Goal: Task Accomplishment & Management: Manage account settings

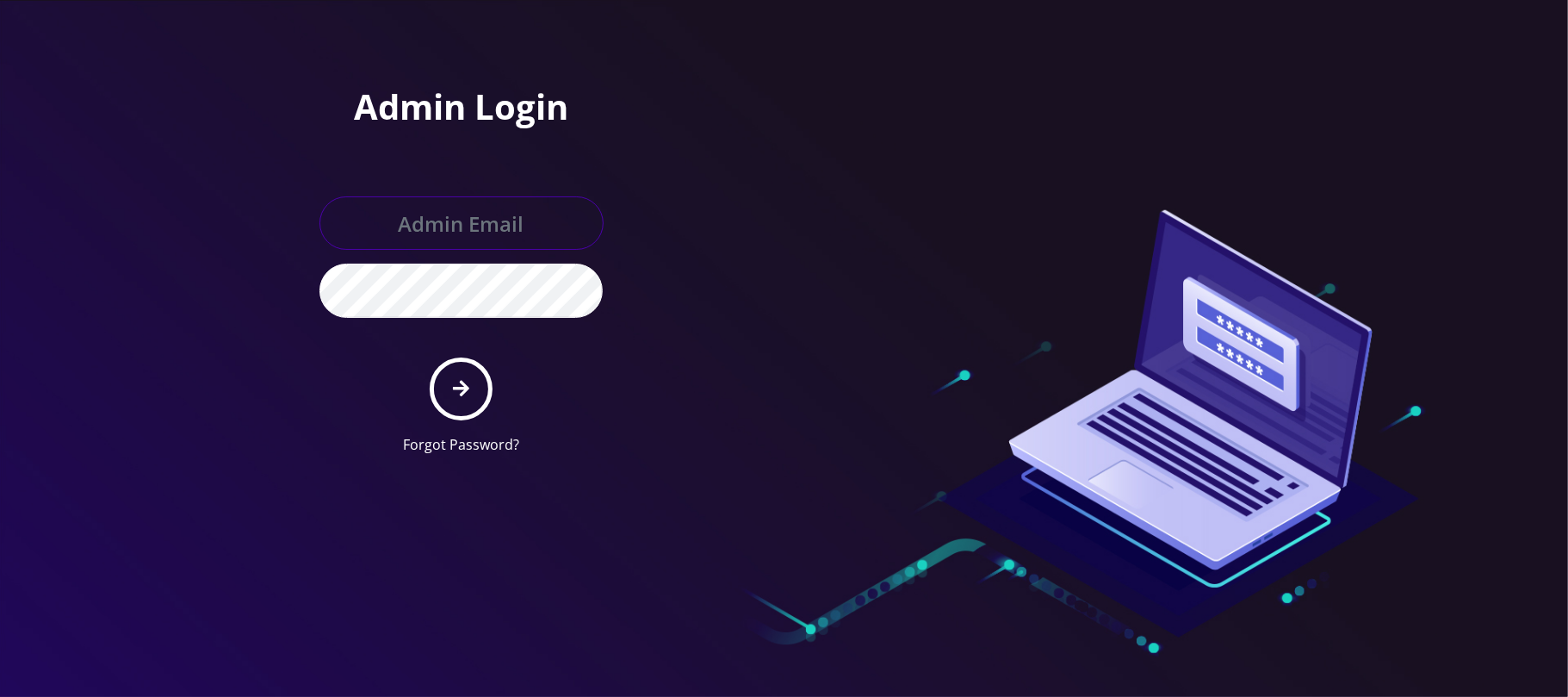
type input "jay@teltik.com"
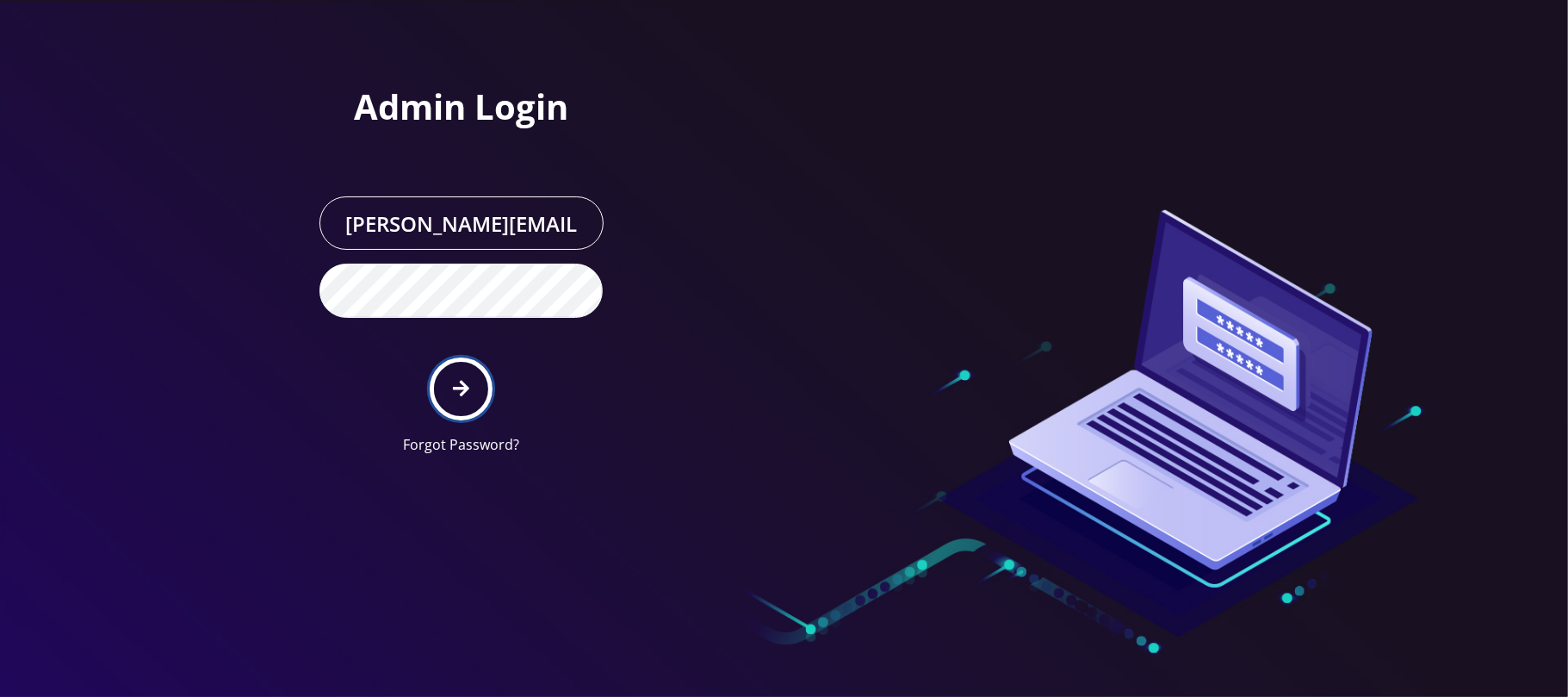
click at [470, 383] on button "submit" at bounding box center [461, 388] width 63 height 63
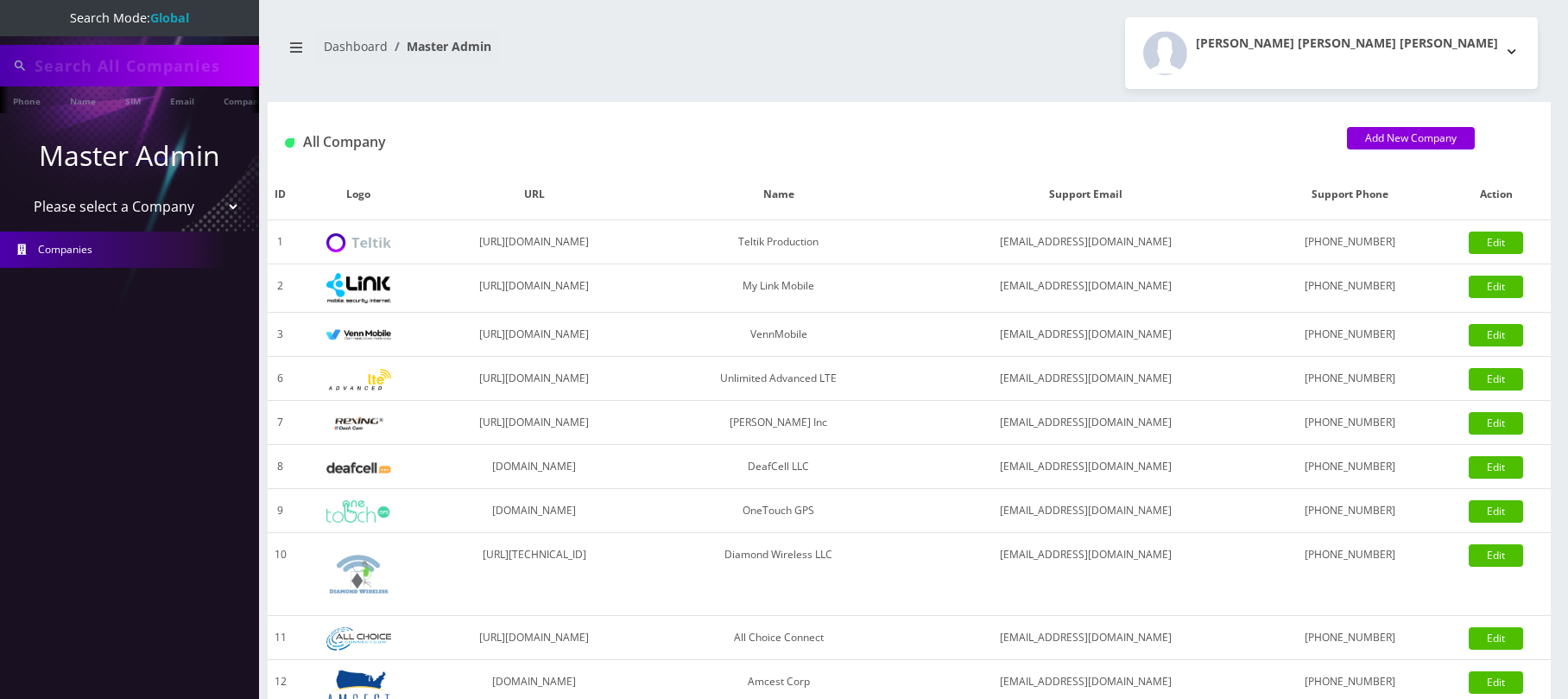
type input "outlet"
click at [83, 204] on select "Please select a Company Teltik Production My Link Mobile VennMobile Unlimited A…" at bounding box center [130, 208] width 220 height 33
select select "28"
click at [20, 192] on select "Please select a Company Teltik Production My Link Mobile VennMobile Unlimited A…" at bounding box center [130, 208] width 220 height 33
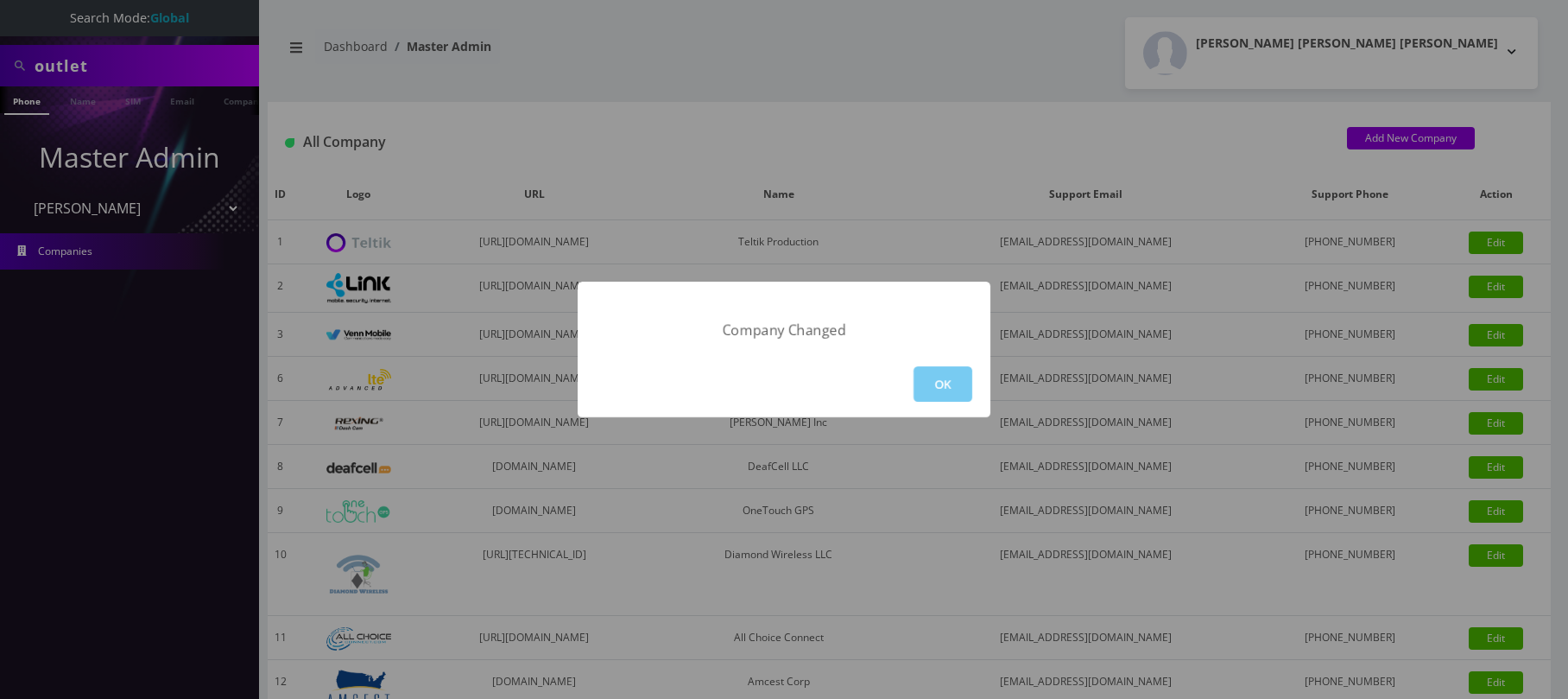
click at [948, 392] on button "OK" at bounding box center [943, 383] width 59 height 36
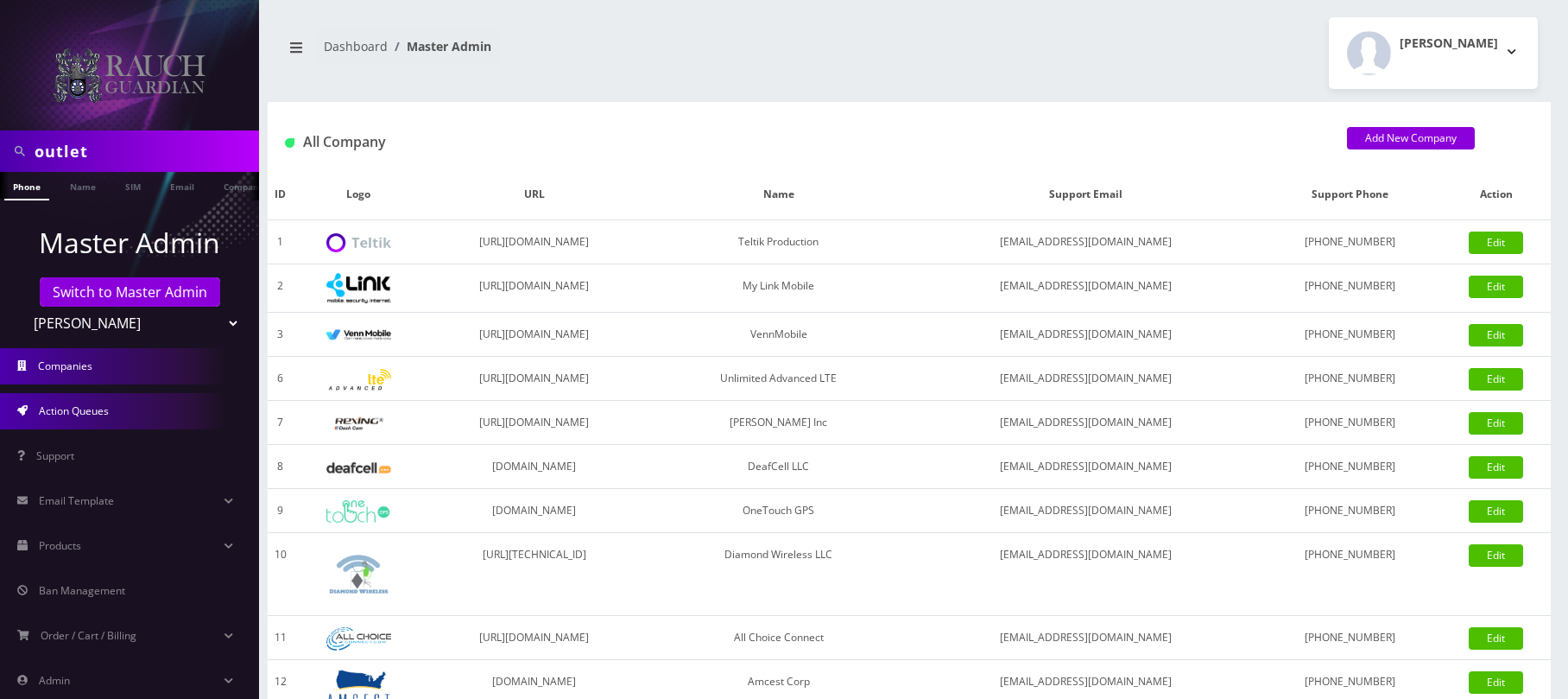
click at [94, 411] on span "Action Queues" at bounding box center [74, 410] width 70 height 15
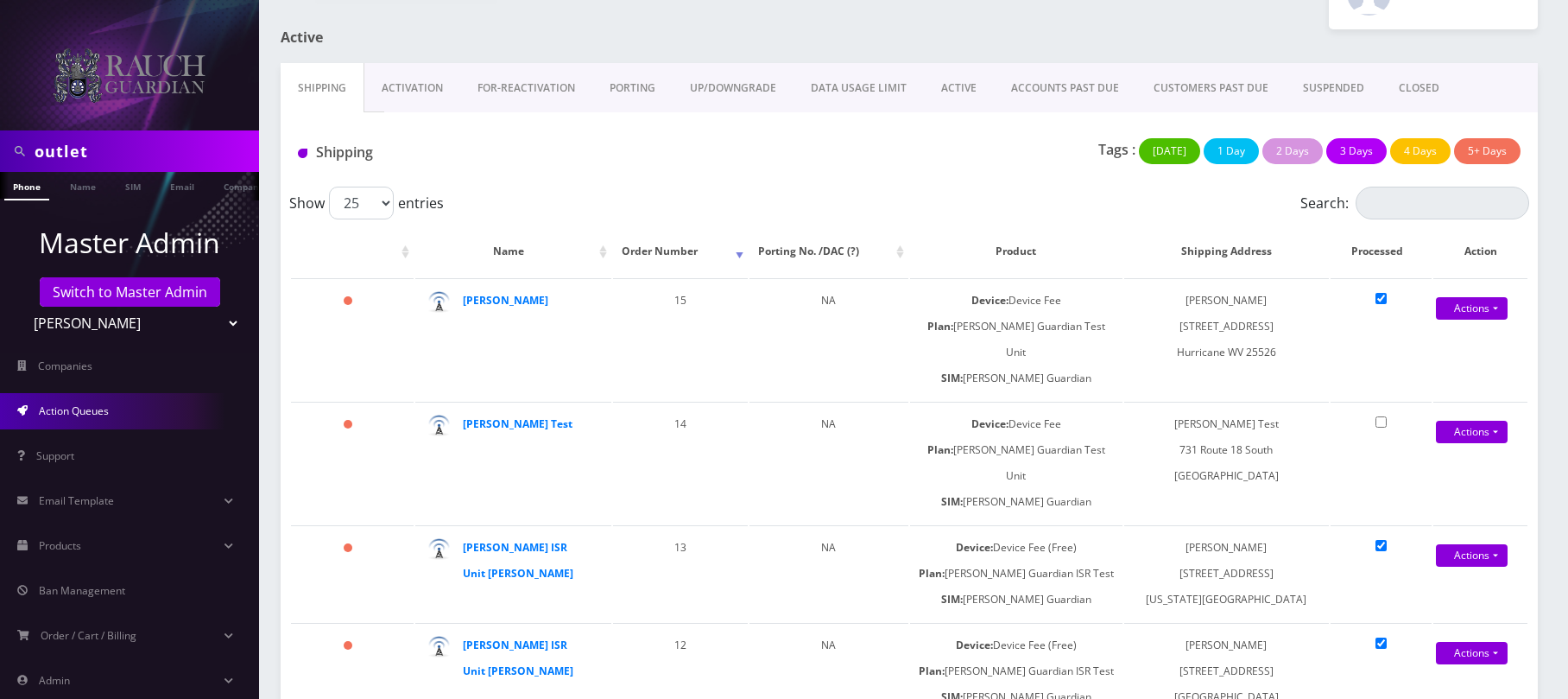
scroll to position [94, 0]
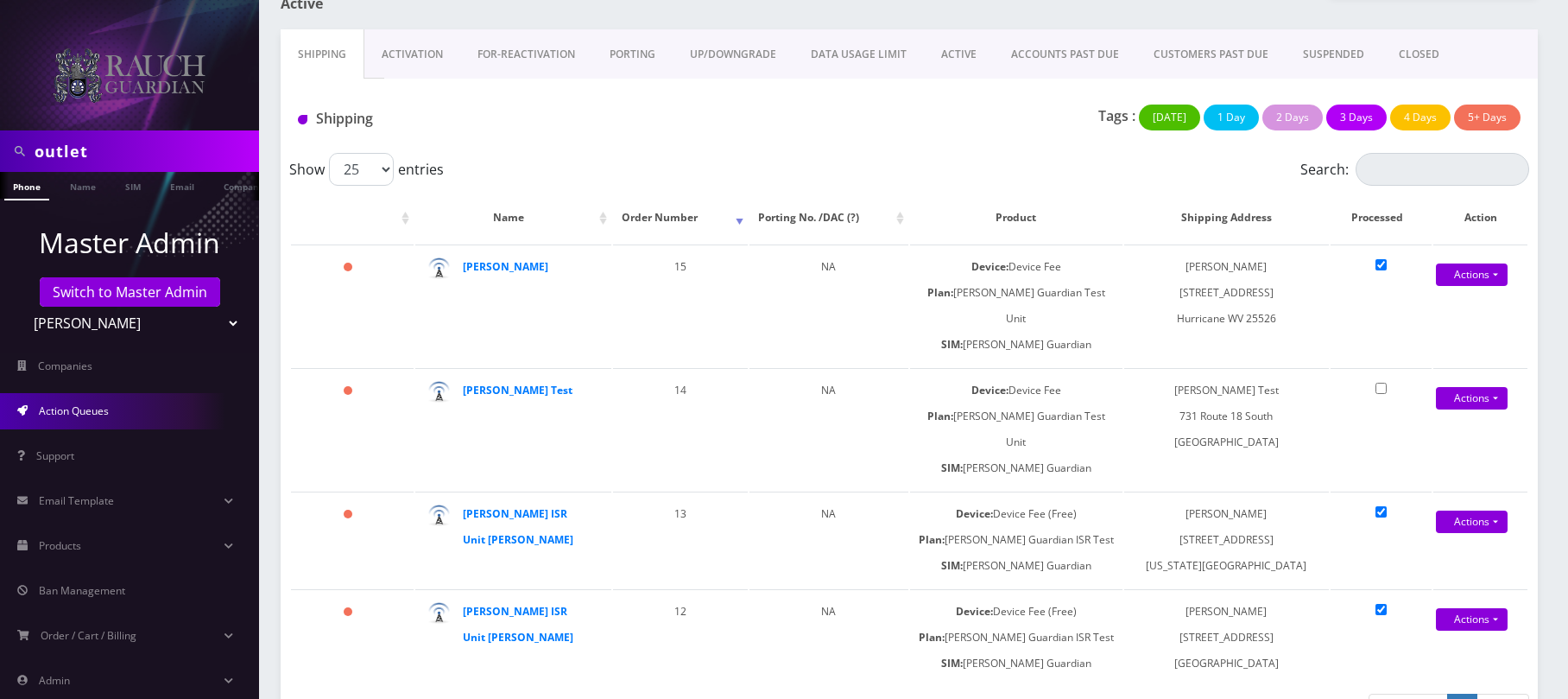
click at [378, 42] on link "Activation" at bounding box center [412, 55] width 96 height 50
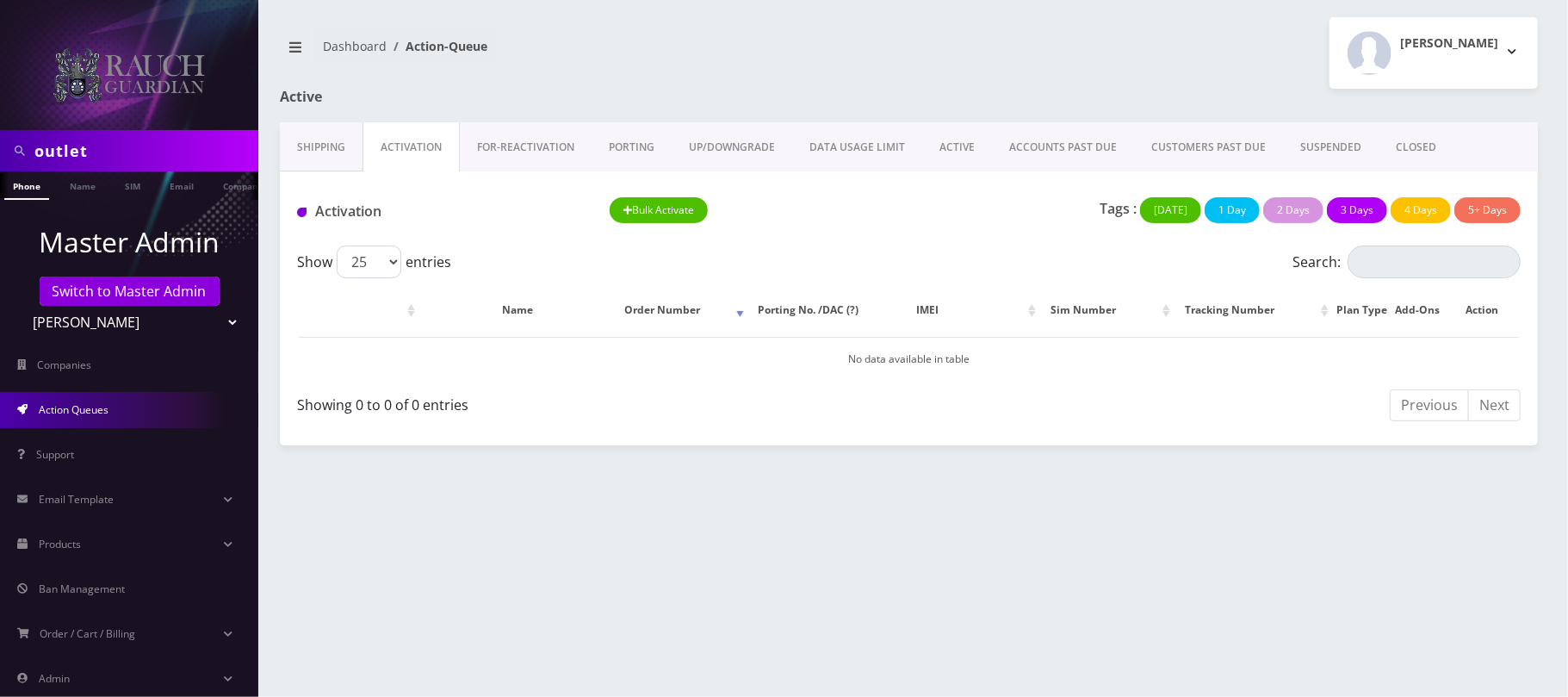
click at [308, 144] on link "Shipping" at bounding box center [322, 147] width 83 height 50
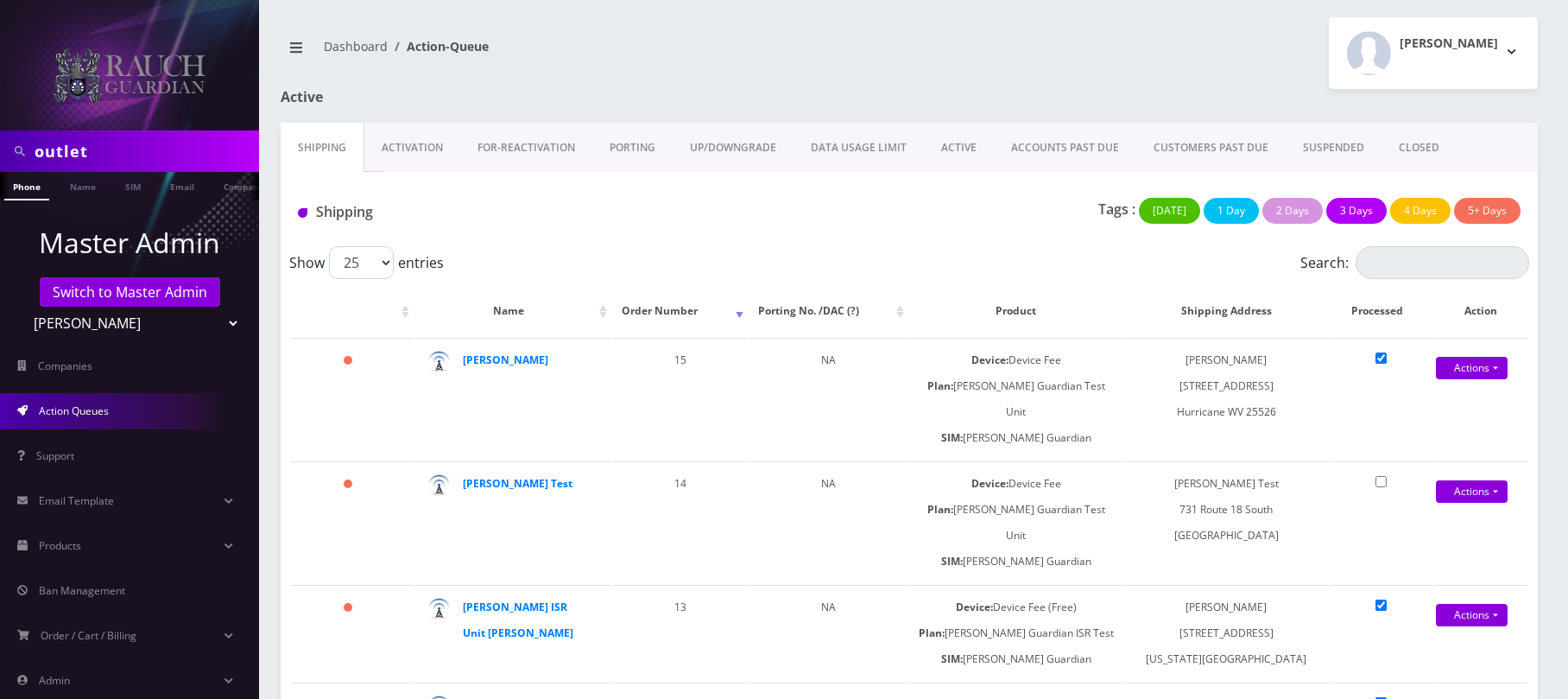
click at [959, 169] on link "ACTIVE" at bounding box center [959, 147] width 70 height 50
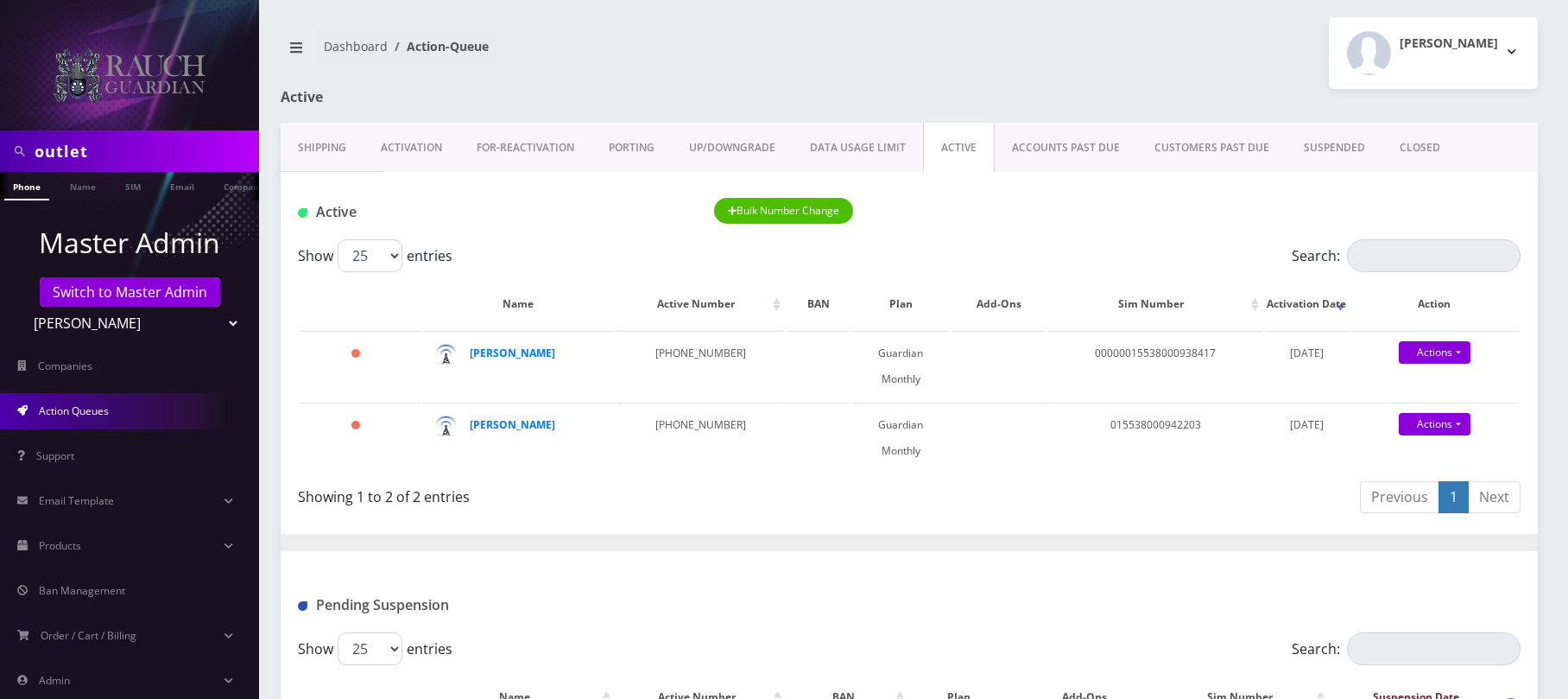
click at [315, 149] on link "Shipping" at bounding box center [322, 147] width 83 height 50
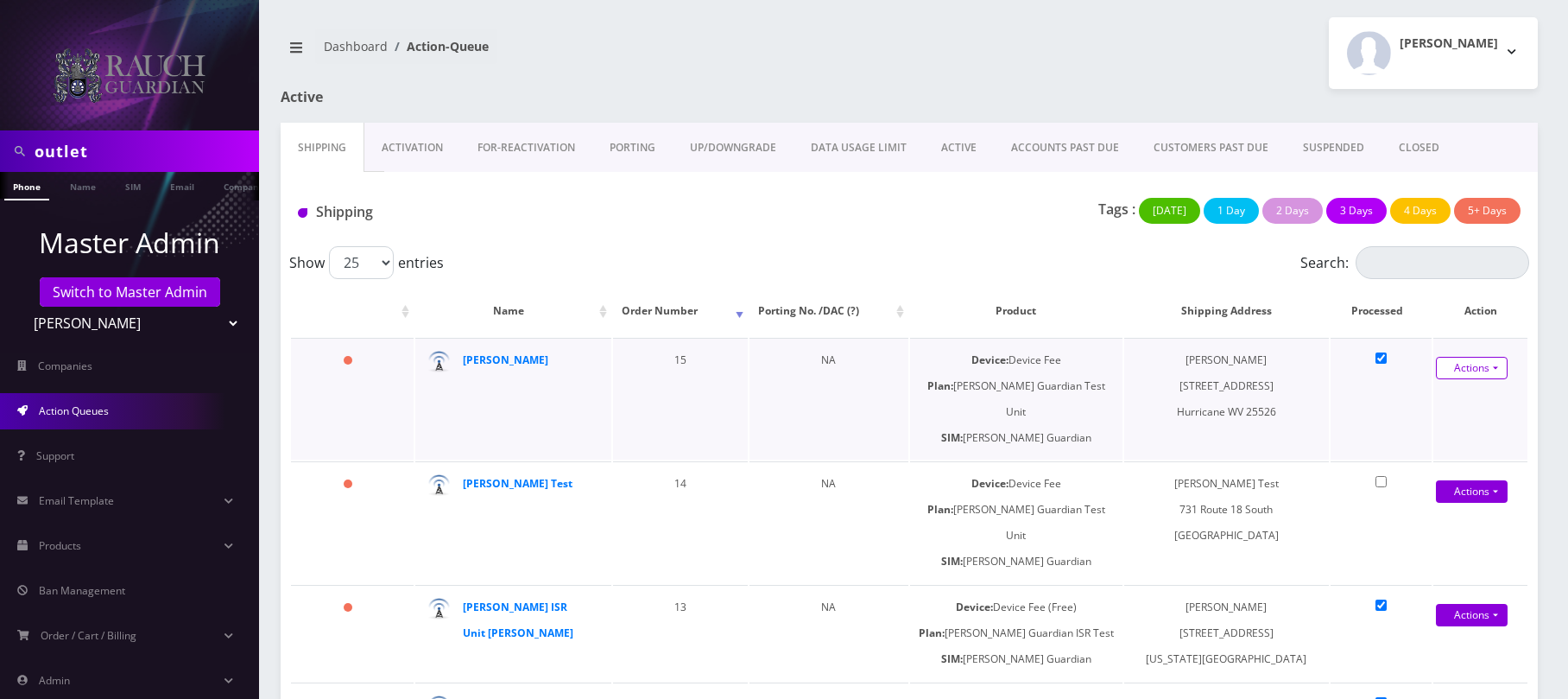
click at [1461, 375] on link "Actions" at bounding box center [1472, 368] width 72 height 23
click at [1448, 404] on link "Shipped" at bounding box center [1463, 400] width 138 height 26
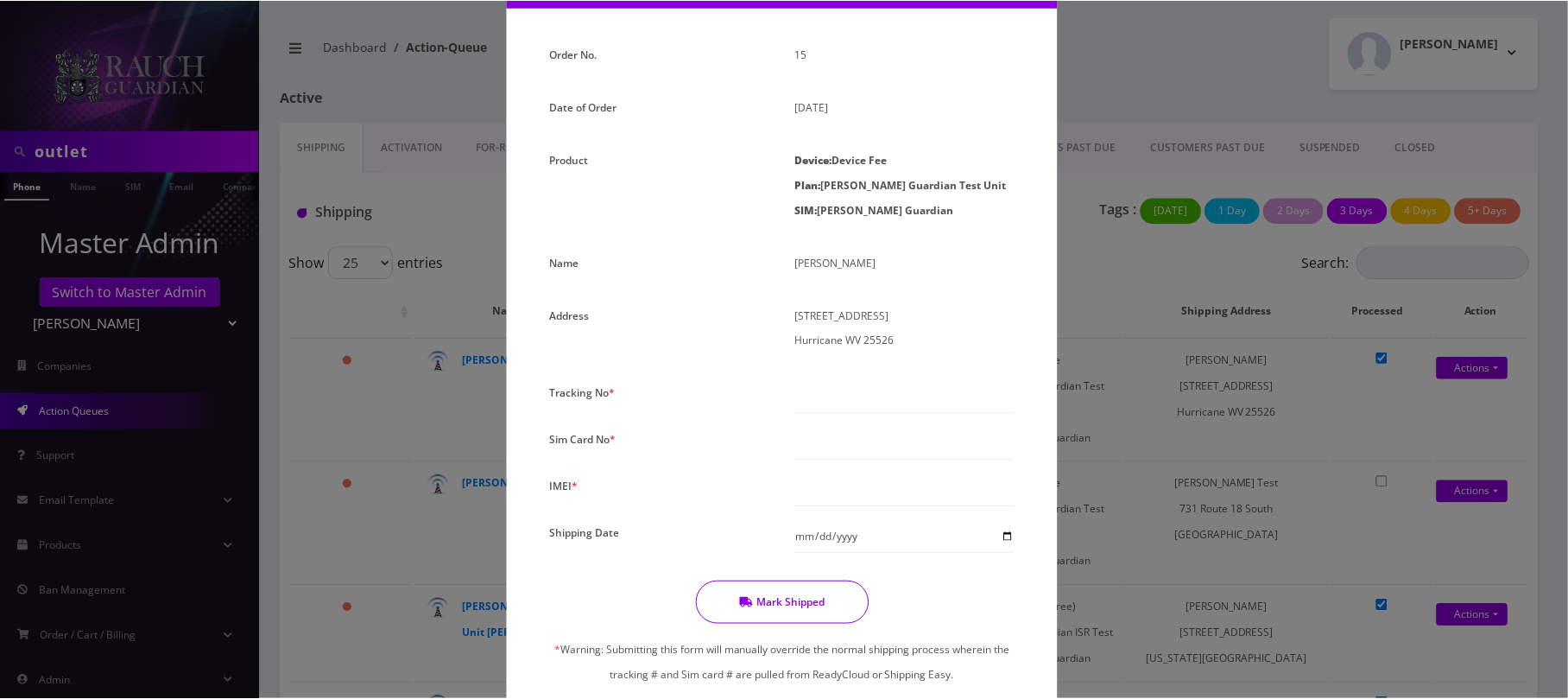
scroll to position [230, 0]
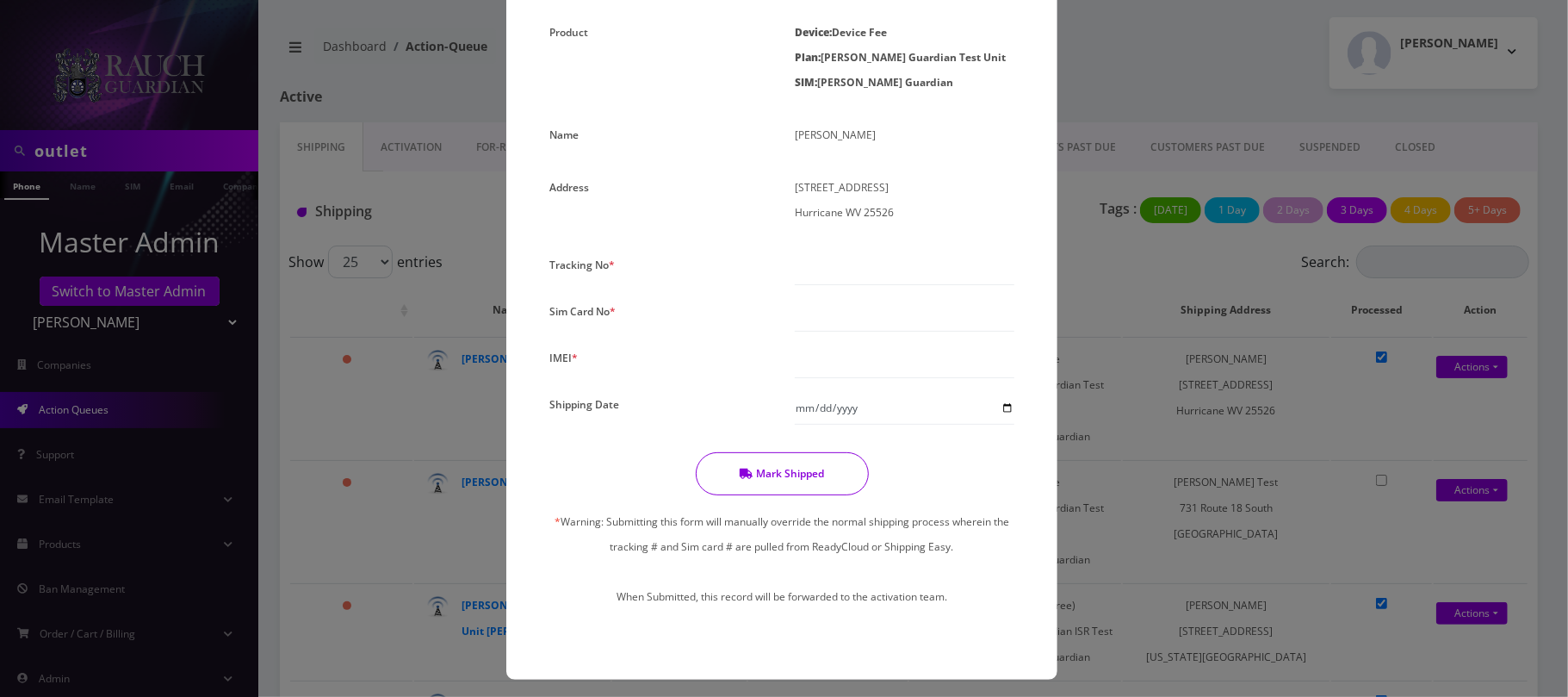
click at [276, 566] on div "× Update Shipping Order No. 15 Date of Order August 06, 2025 Product Device: De…" at bounding box center [784, 348] width 1568 height 697
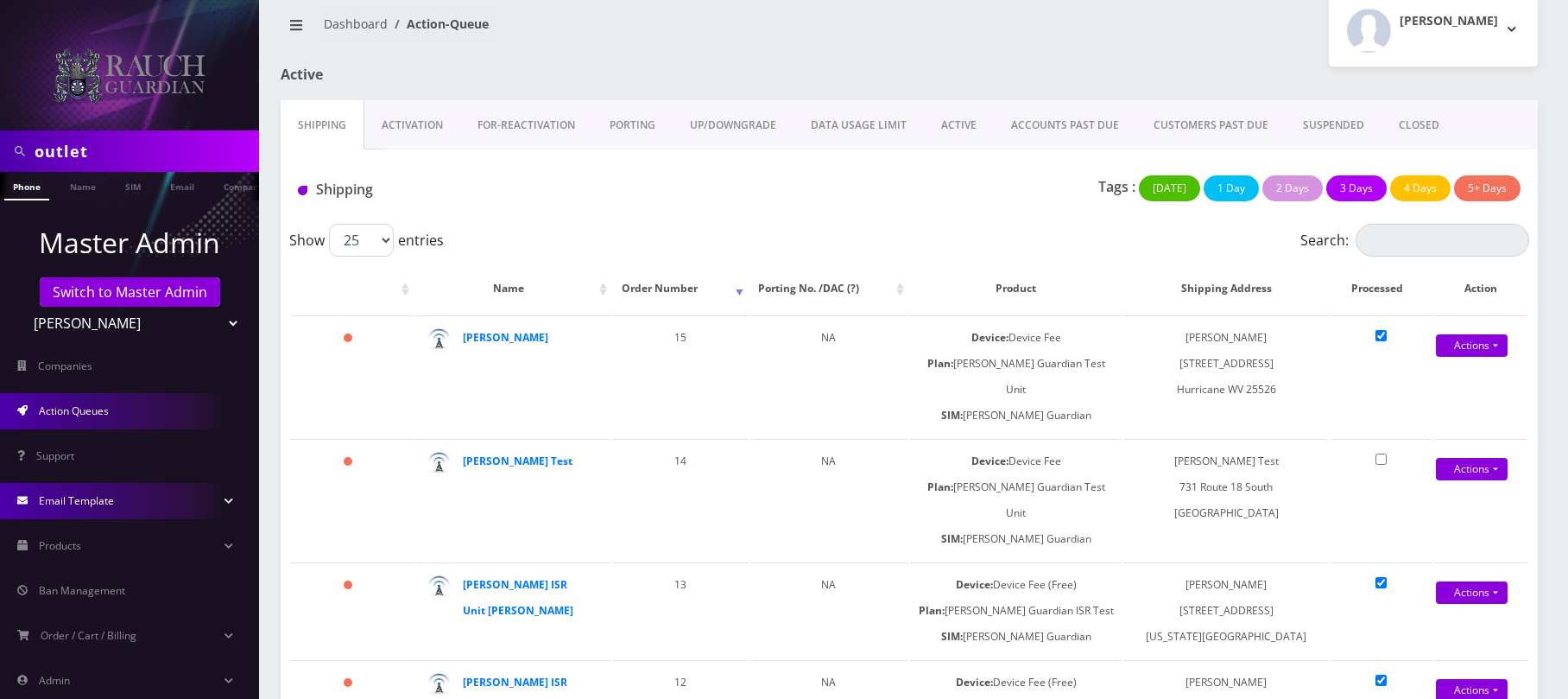
scroll to position [94, 0]
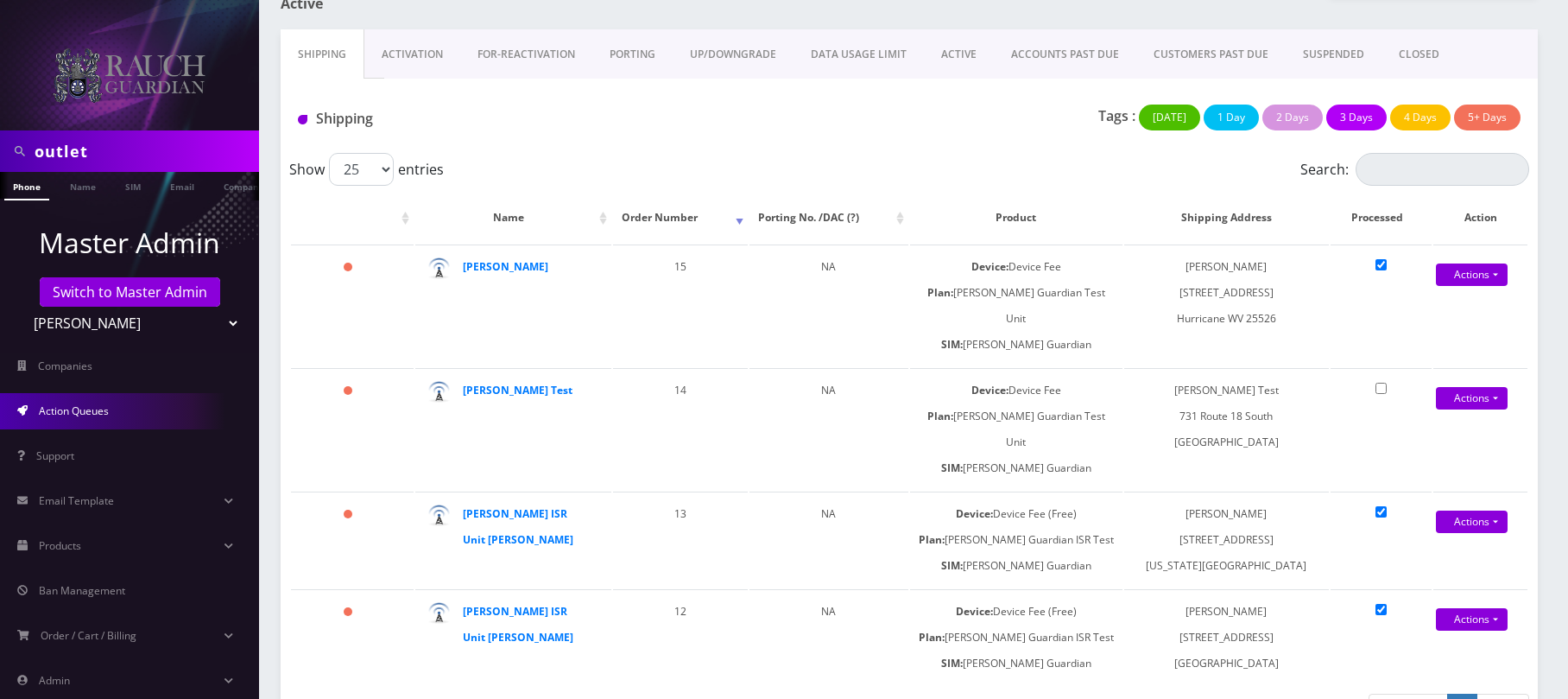
click at [392, 62] on link "Activation" at bounding box center [412, 55] width 96 height 50
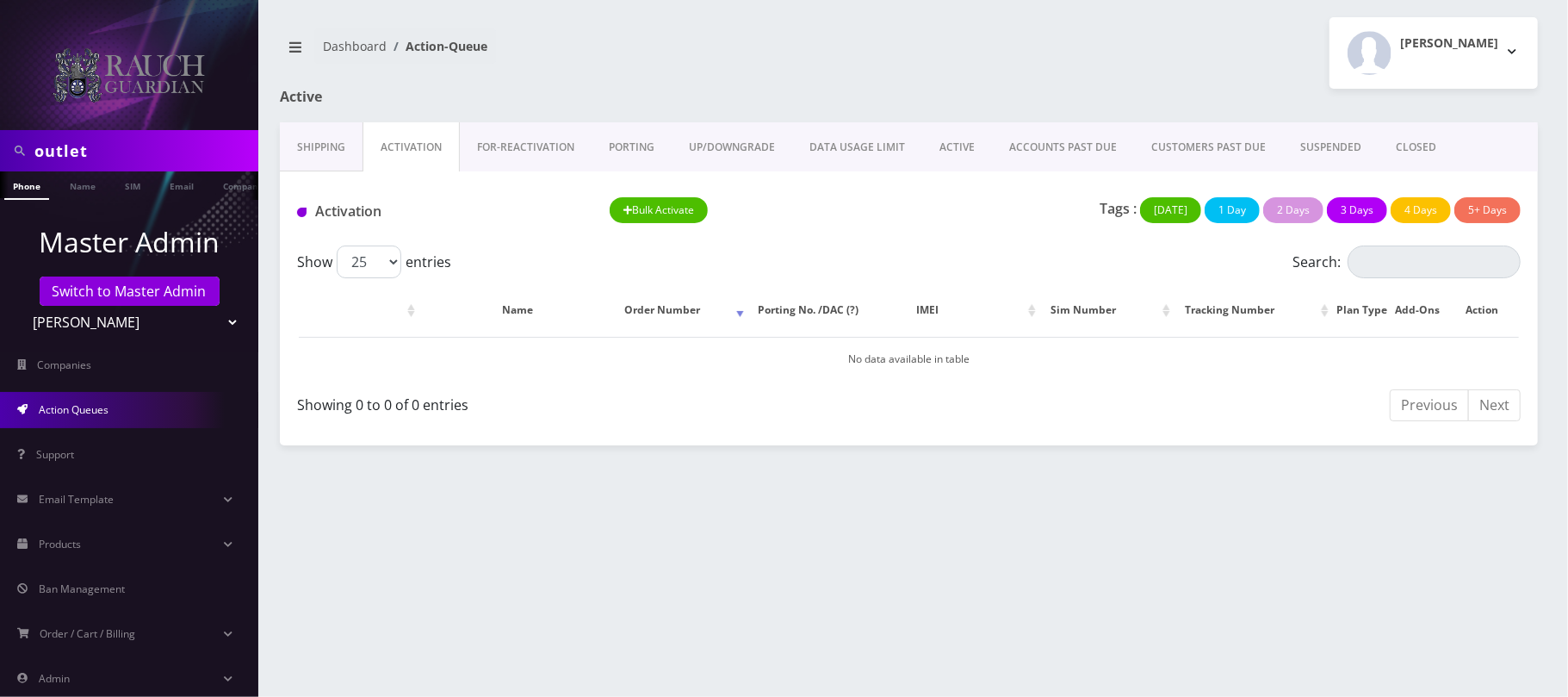
click at [335, 149] on link "Shipping" at bounding box center [322, 147] width 83 height 50
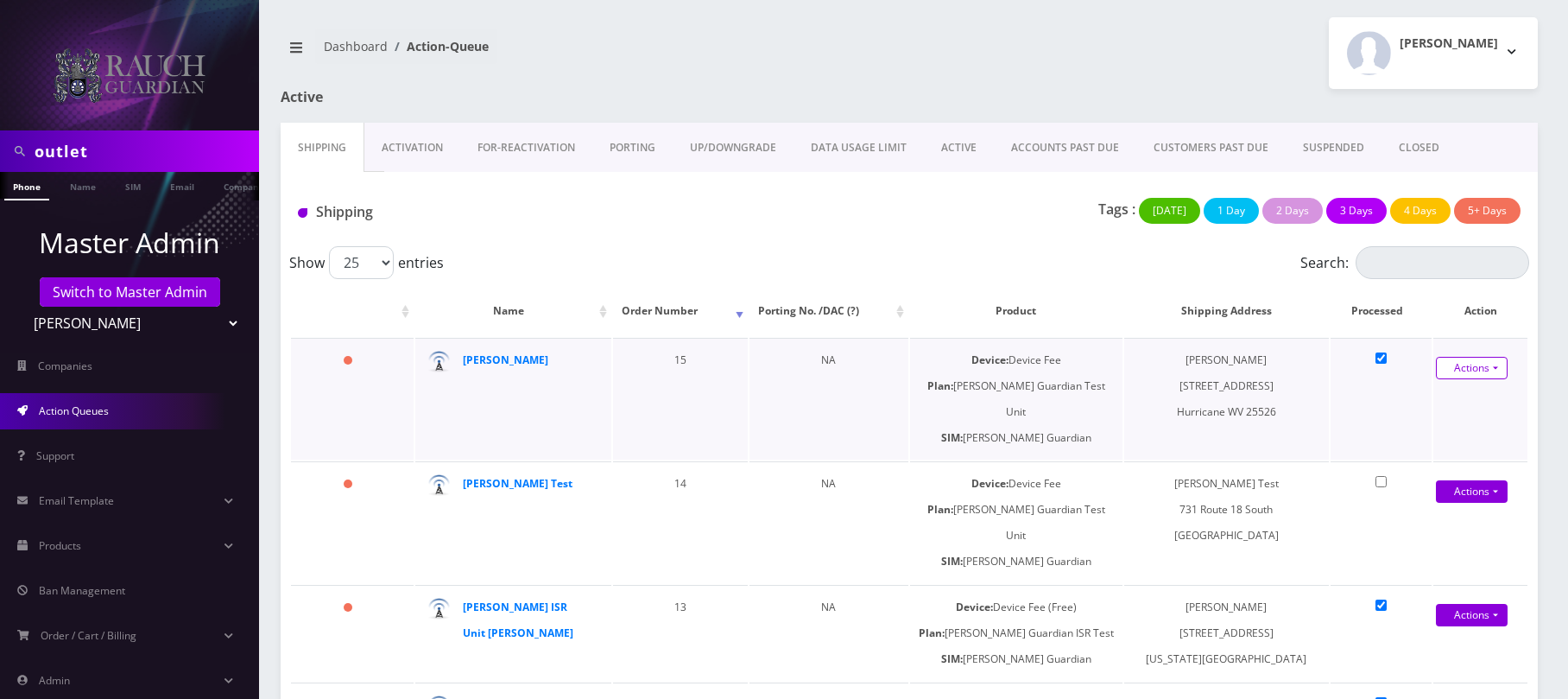
click at [1467, 373] on link "Actions" at bounding box center [1472, 368] width 72 height 23
click at [1450, 401] on link "Shipped" at bounding box center [1463, 400] width 138 height 26
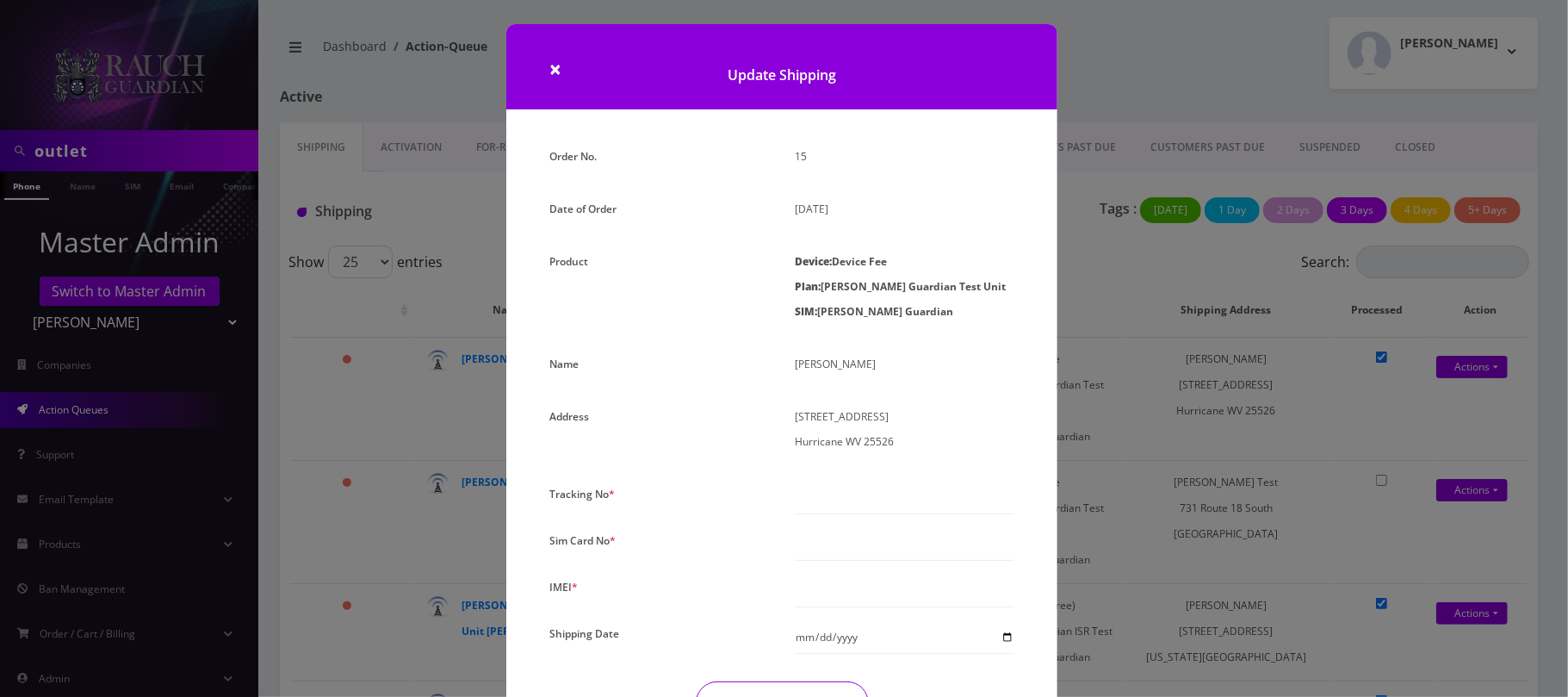
click at [436, 203] on div "× Update Shipping Order No. 15 Date of Order August 06, 2025 Product Device: De…" at bounding box center [784, 348] width 1568 height 697
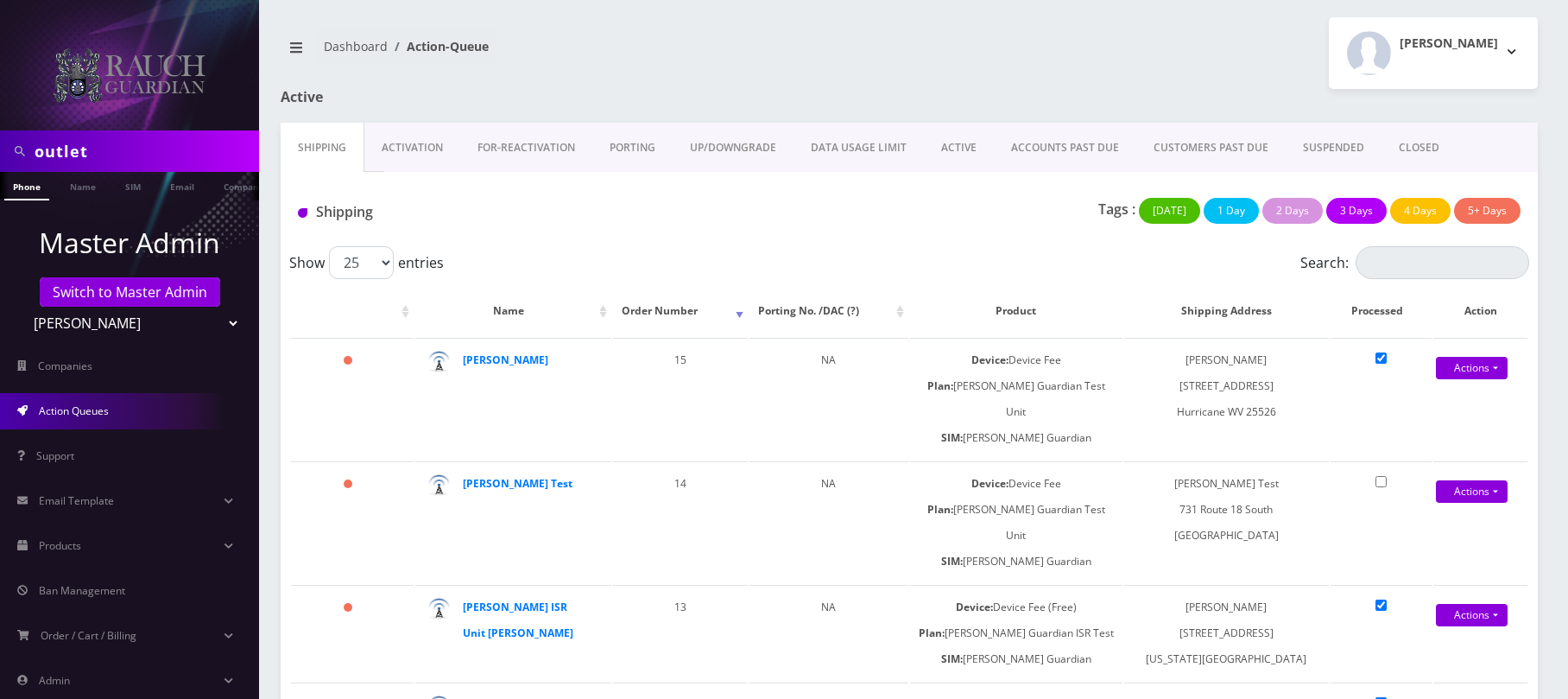
click at [957, 146] on link "ACTIVE" at bounding box center [959, 147] width 70 height 50
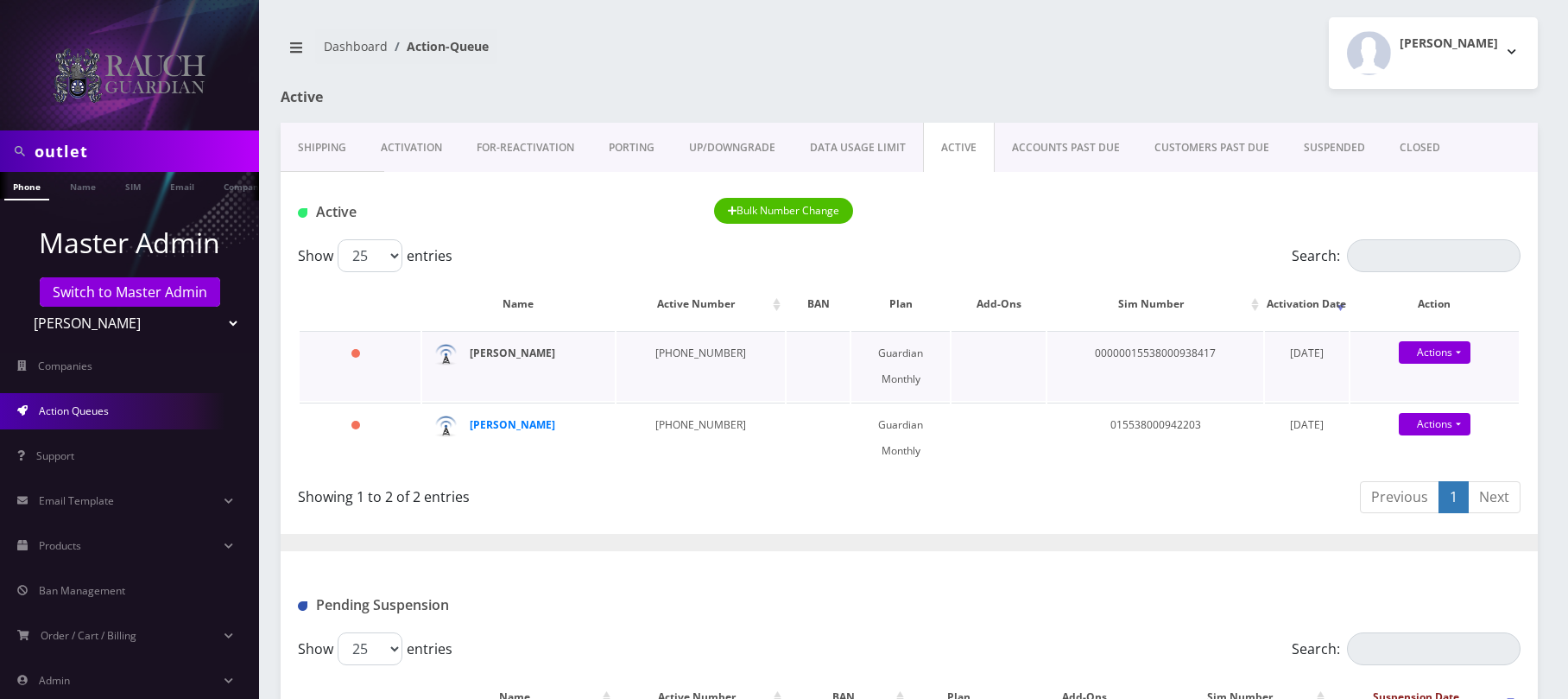
click at [498, 356] on strong "[PERSON_NAME]" at bounding box center [512, 352] width 86 height 15
click at [333, 146] on link "Shipping" at bounding box center [322, 147] width 83 height 50
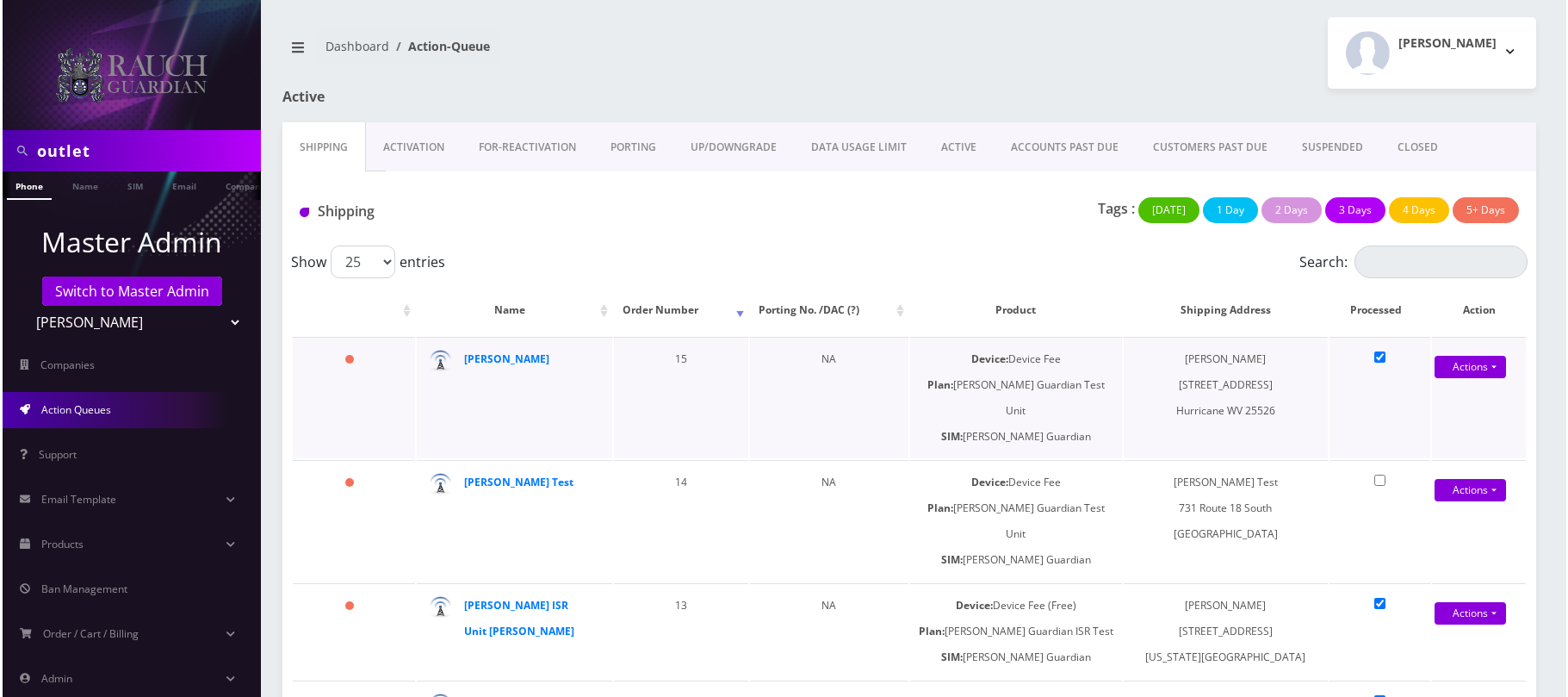
scroll to position [93, 0]
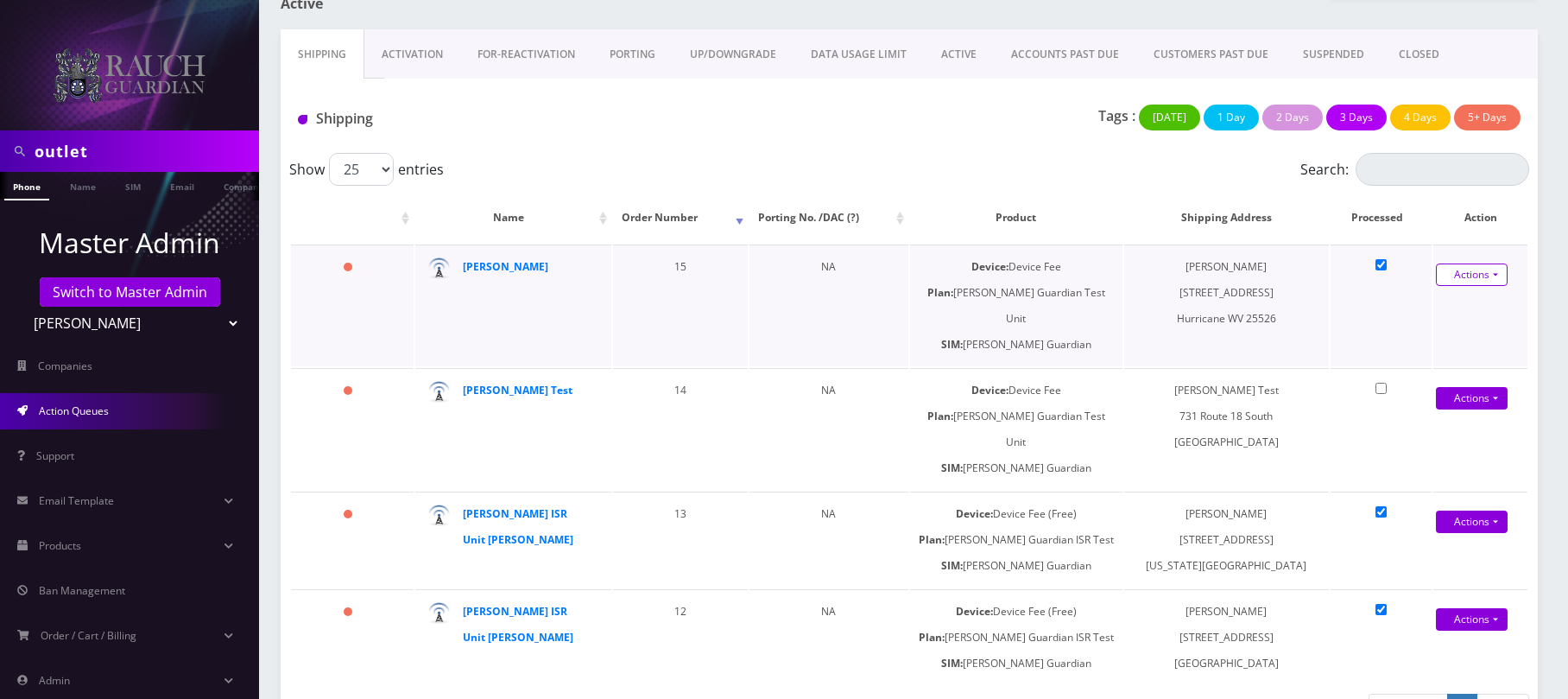
click at [1459, 275] on link "Actions" at bounding box center [1472, 275] width 72 height 23
click at [1442, 304] on link "Shipped" at bounding box center [1463, 307] width 138 height 26
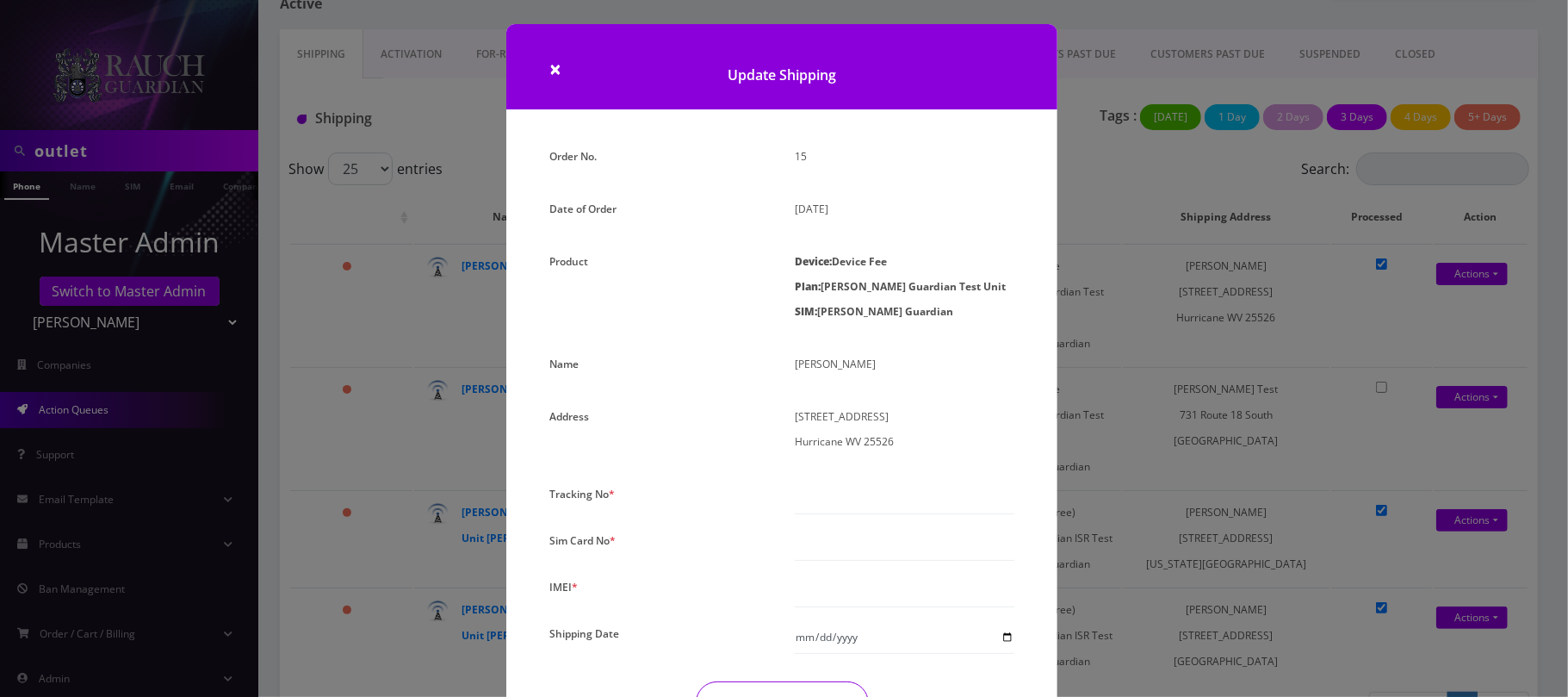
click at [543, 67] on h1 "Update Shipping" at bounding box center [782, 67] width 551 height 86
click at [550, 67] on span "×" at bounding box center [556, 68] width 12 height 29
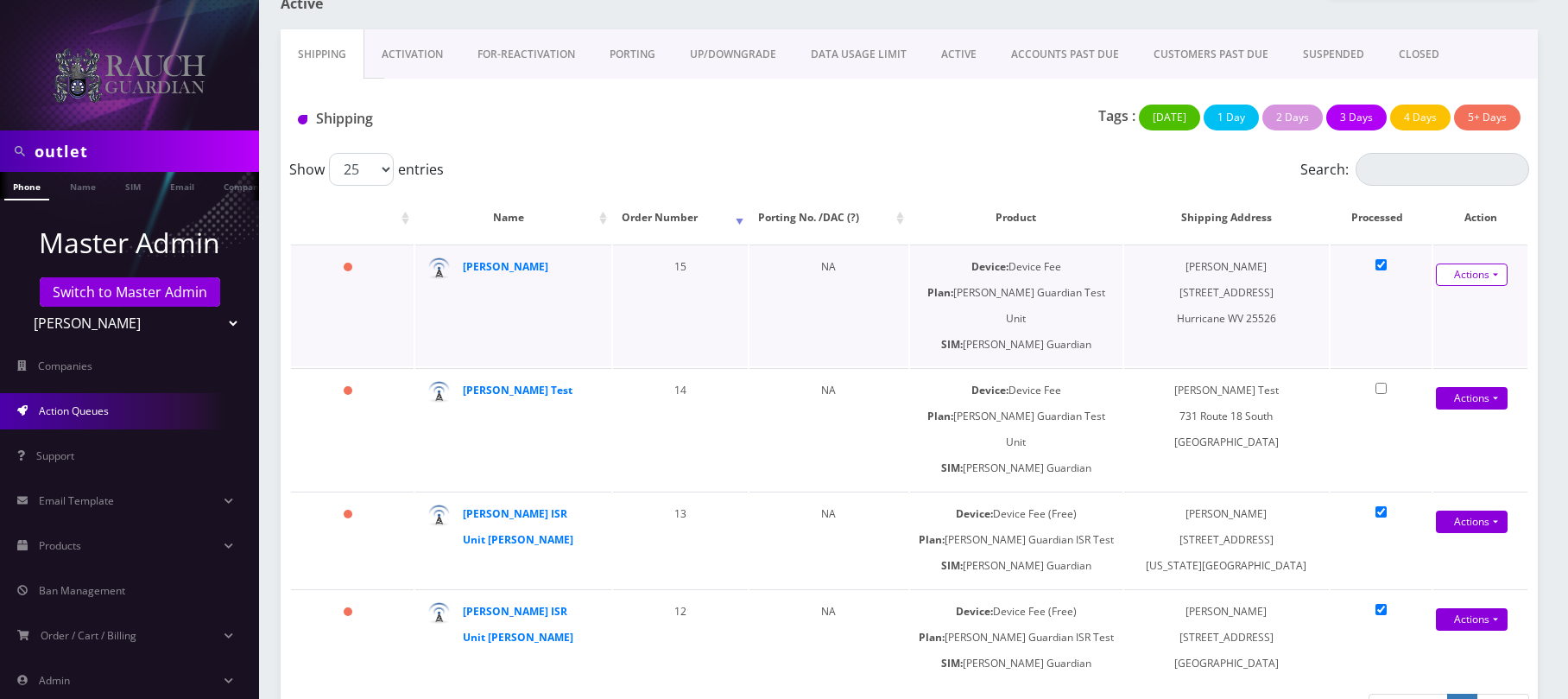
click at [1461, 277] on link "Actions" at bounding box center [1472, 275] width 72 height 23
click at [1427, 306] on link "Shipped" at bounding box center [1463, 307] width 138 height 26
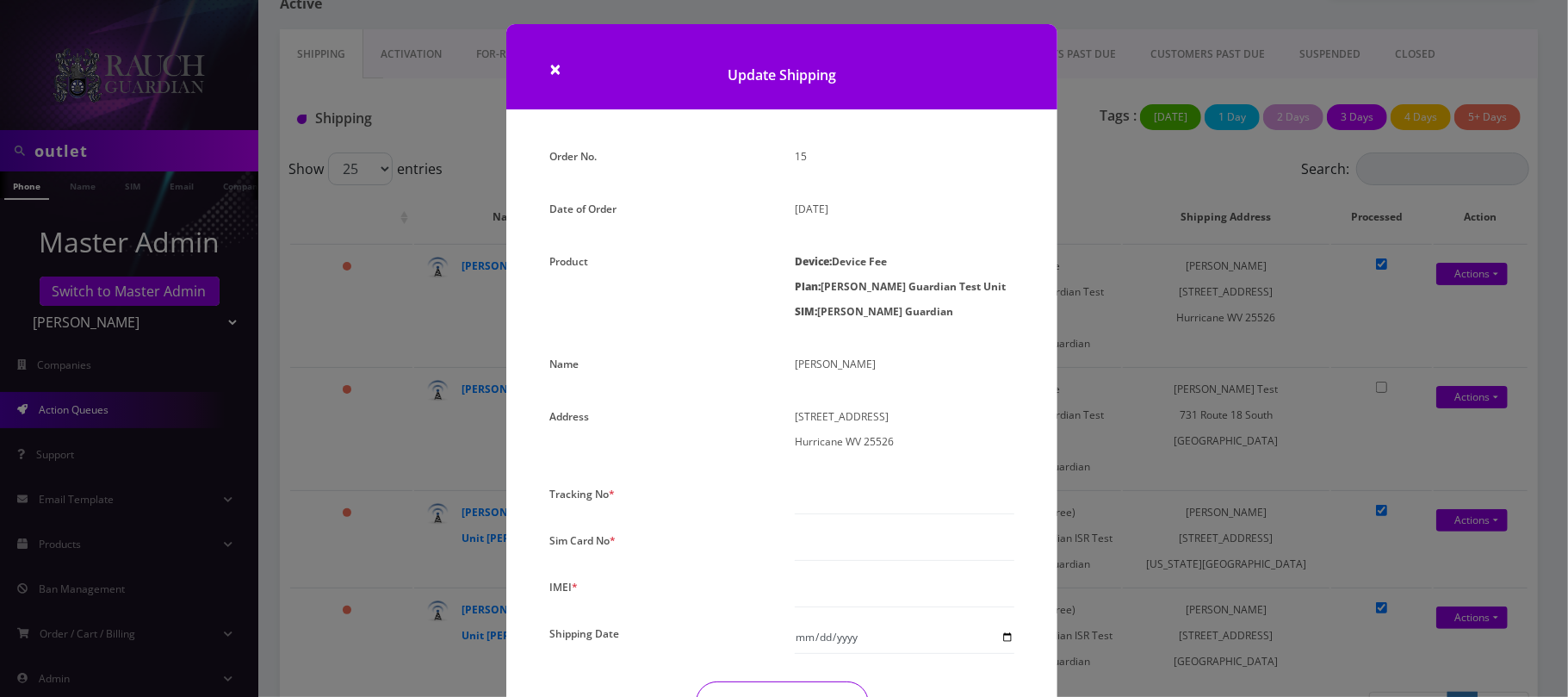
click at [946, 60] on h1 "Update Shipping" at bounding box center [782, 67] width 551 height 86
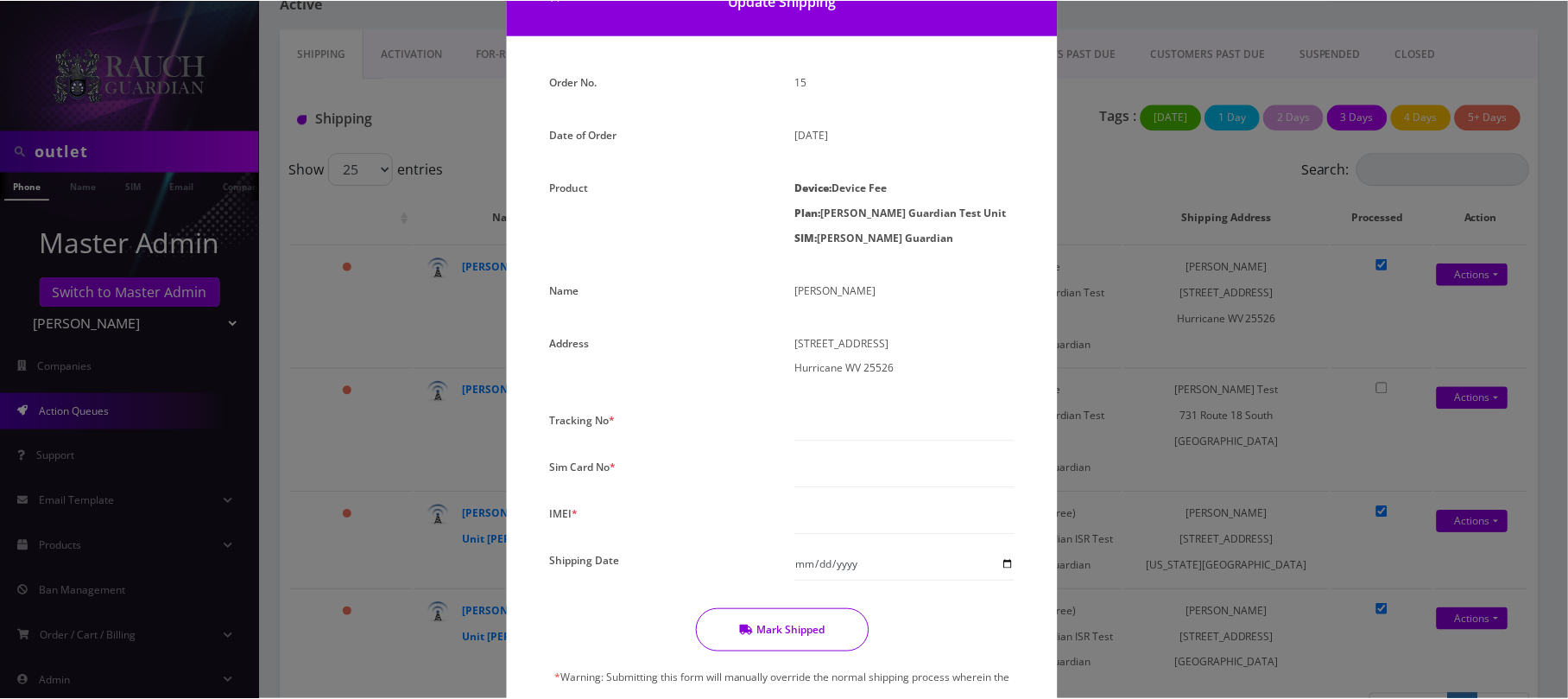
scroll to position [114, 0]
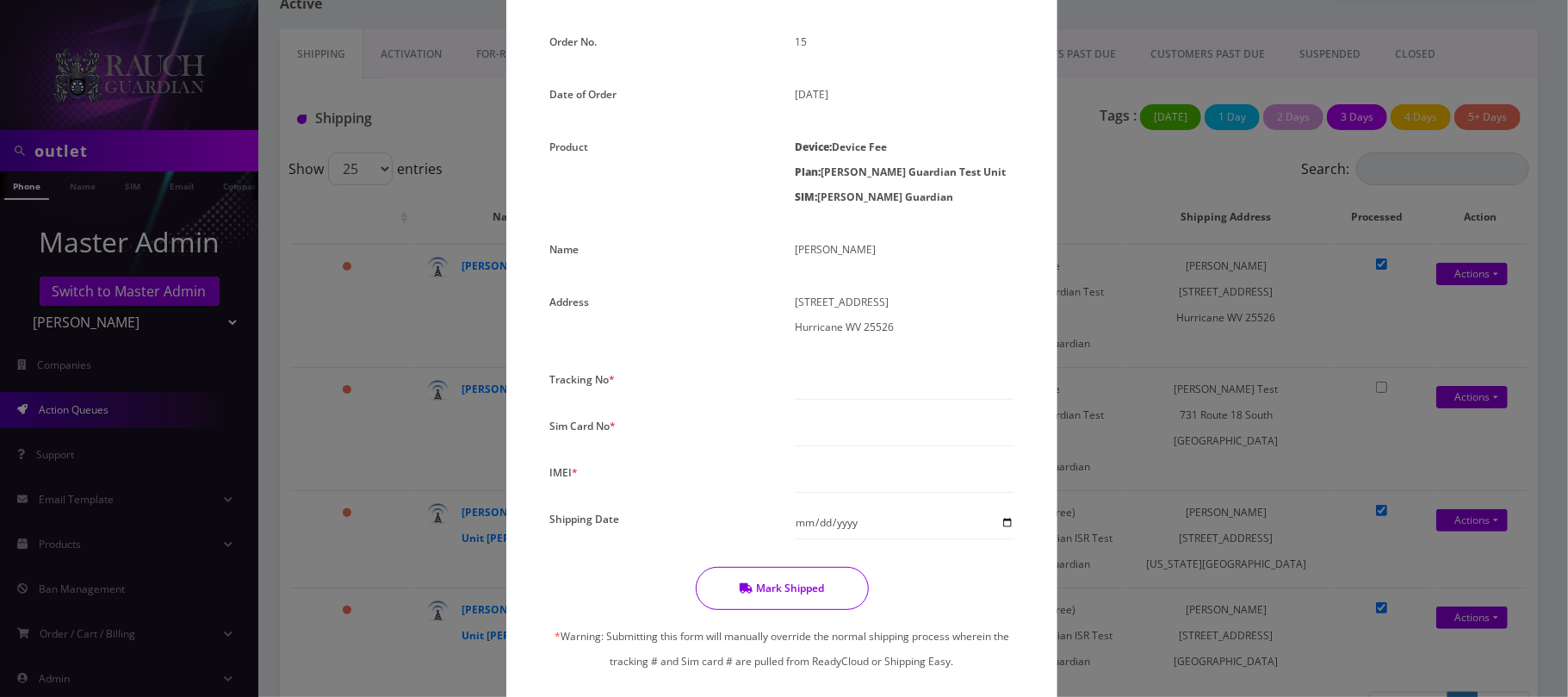
click at [265, 189] on div "× Update Shipping Order No. 15 Date of Order August 06, 2025 Product Device: De…" at bounding box center [784, 348] width 1568 height 697
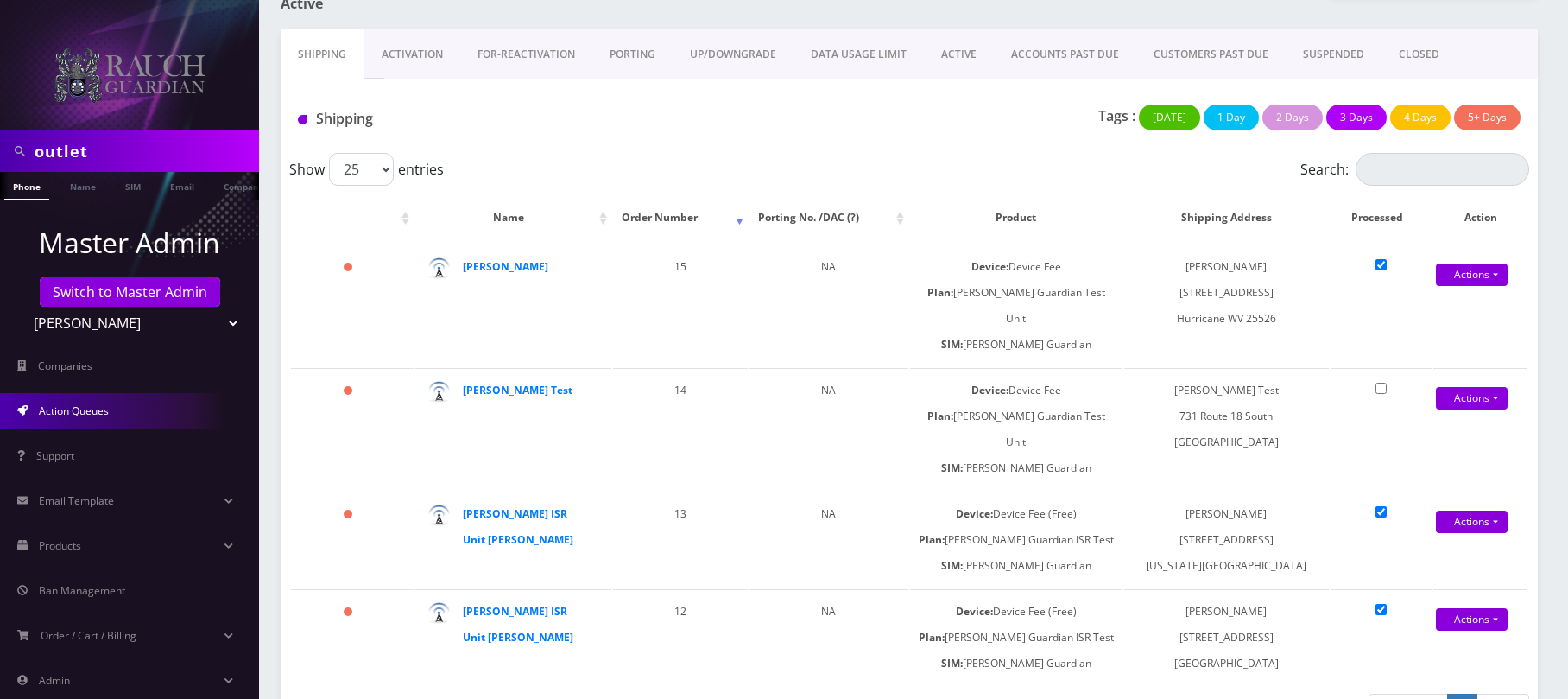
click at [950, 57] on link "ACTIVE" at bounding box center [959, 55] width 70 height 50
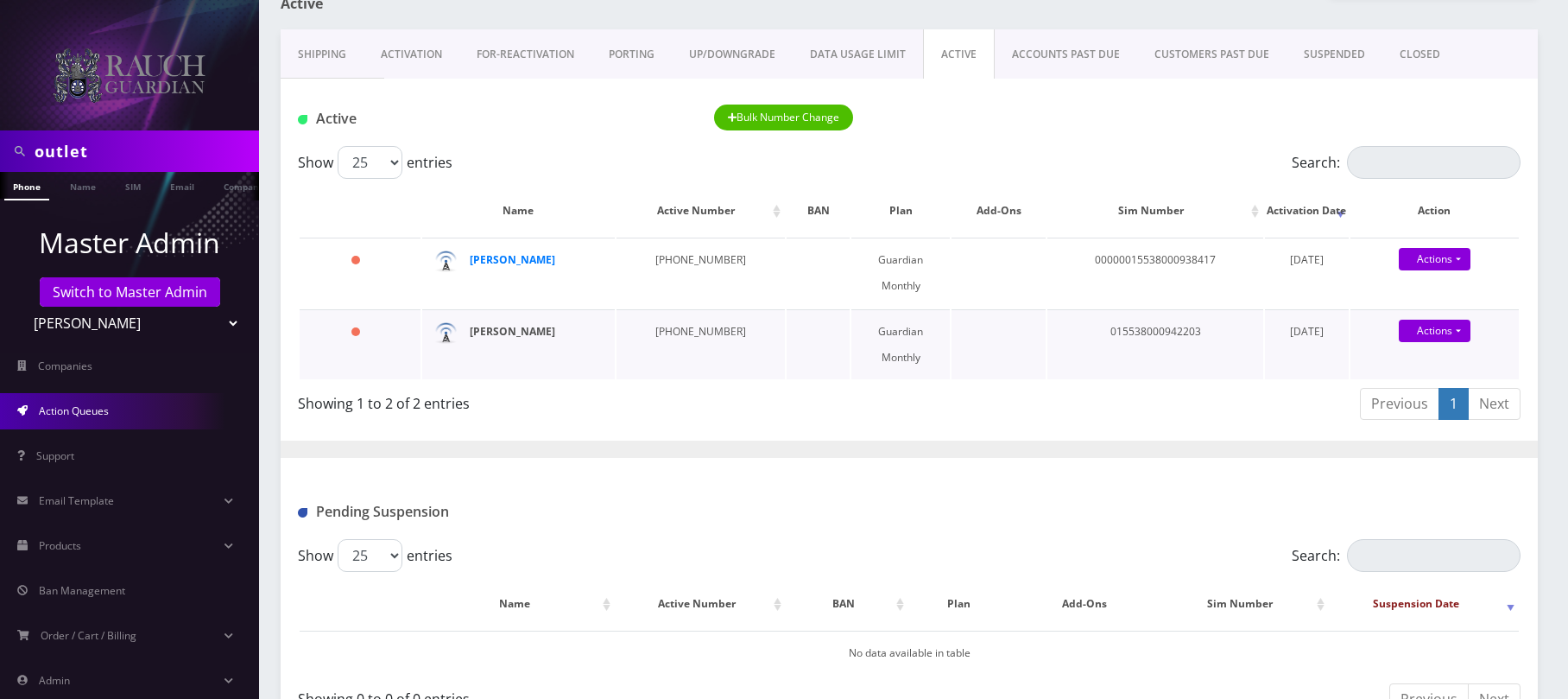
click at [512, 324] on strong "[PERSON_NAME]" at bounding box center [512, 331] width 86 height 15
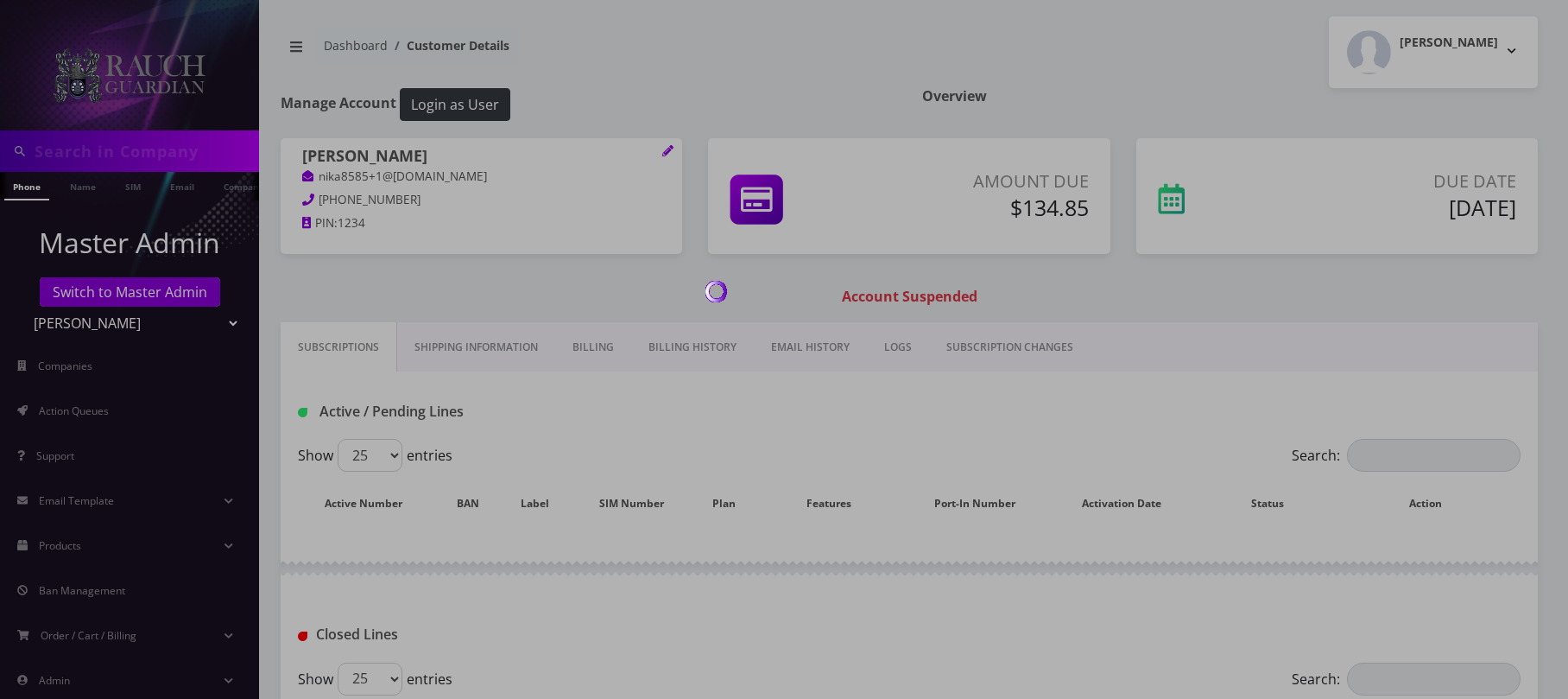
type input "outlet"
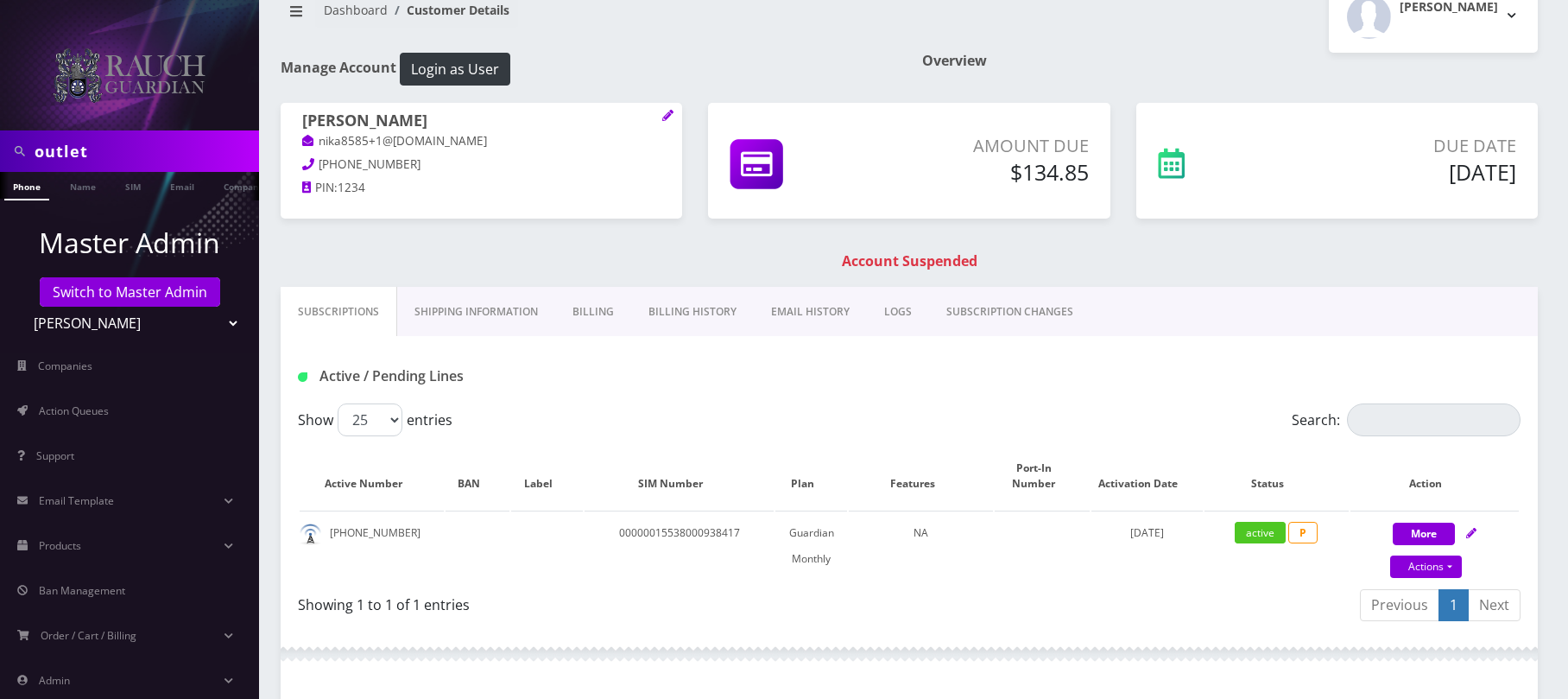
scroll to position [24, 0]
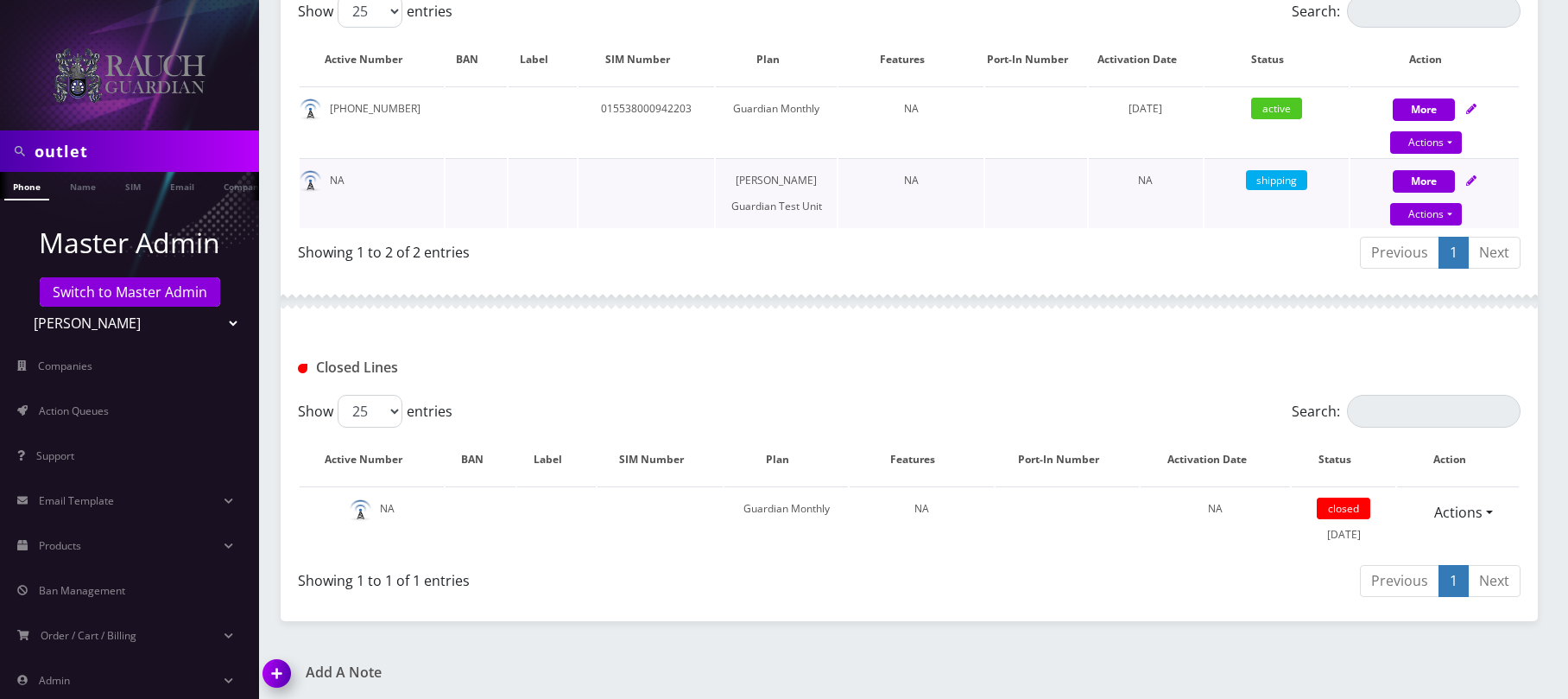
scroll to position [401, 0]
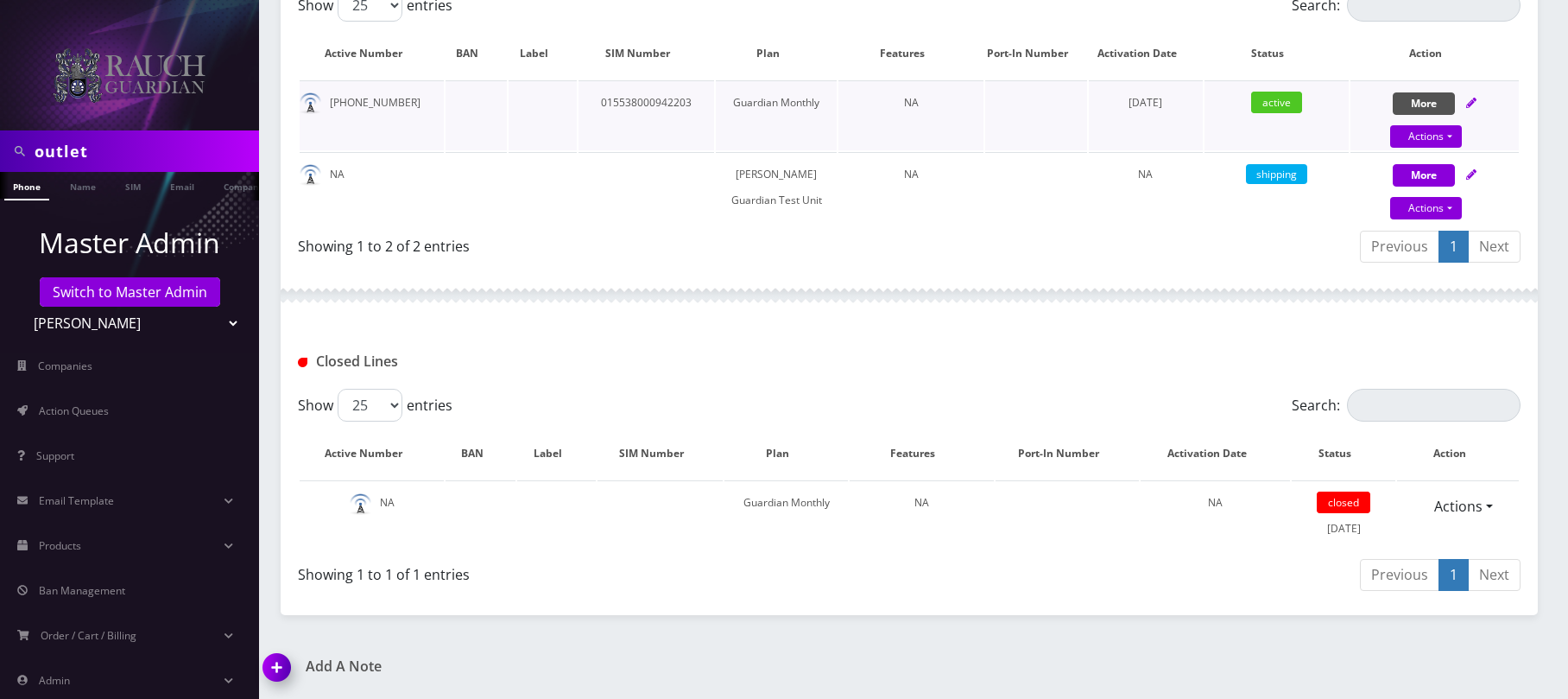
click at [1428, 101] on button "More" at bounding box center [1424, 104] width 62 height 23
select select "[PERSON_NAME] Guardian"
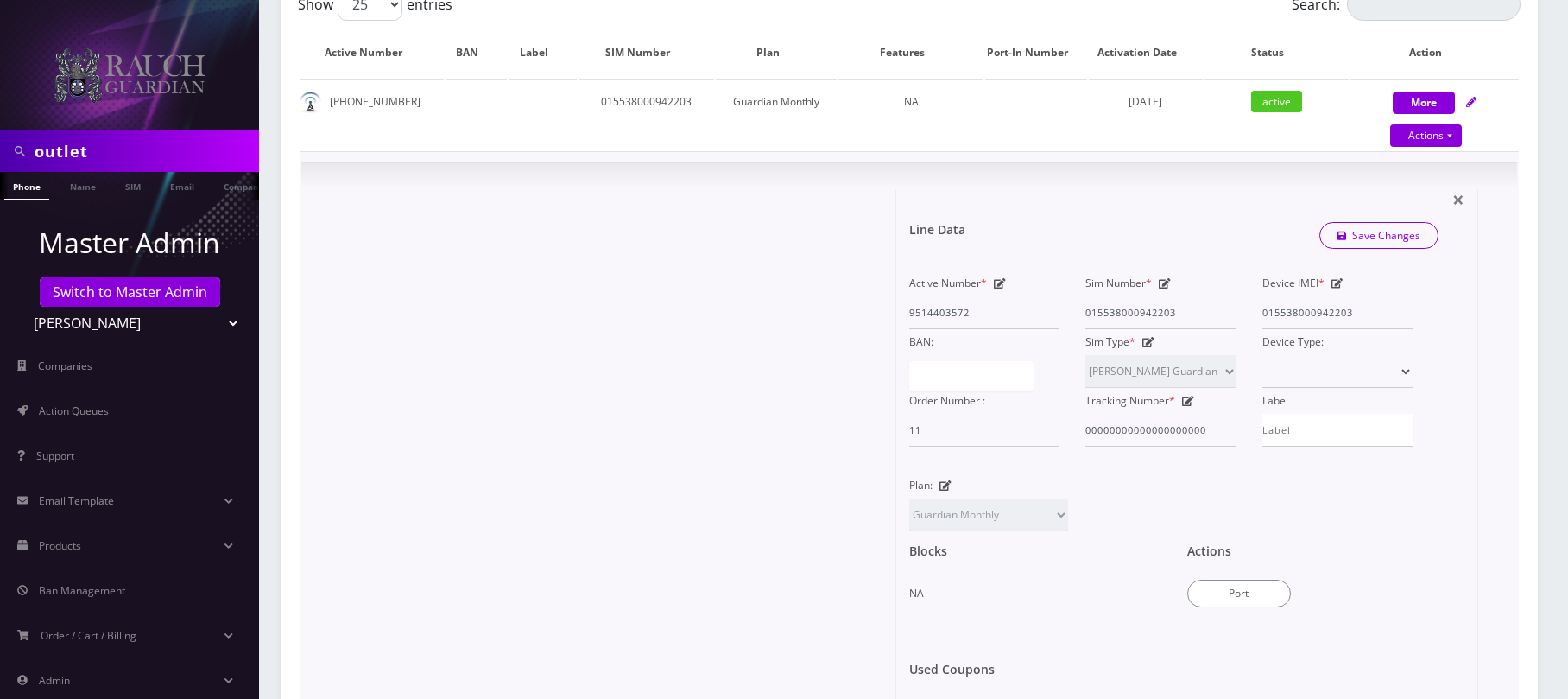
click at [333, 261] on div at bounding box center [605, 481] width 582 height 585
